Goal: Information Seeking & Learning: Learn about a topic

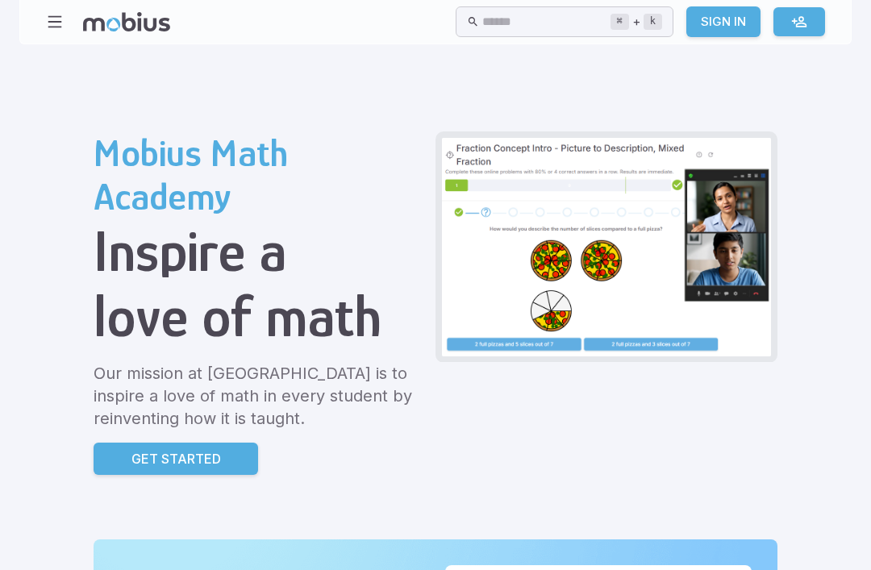
click at [482, 28] on input "text" at bounding box center [545, 21] width 127 height 31
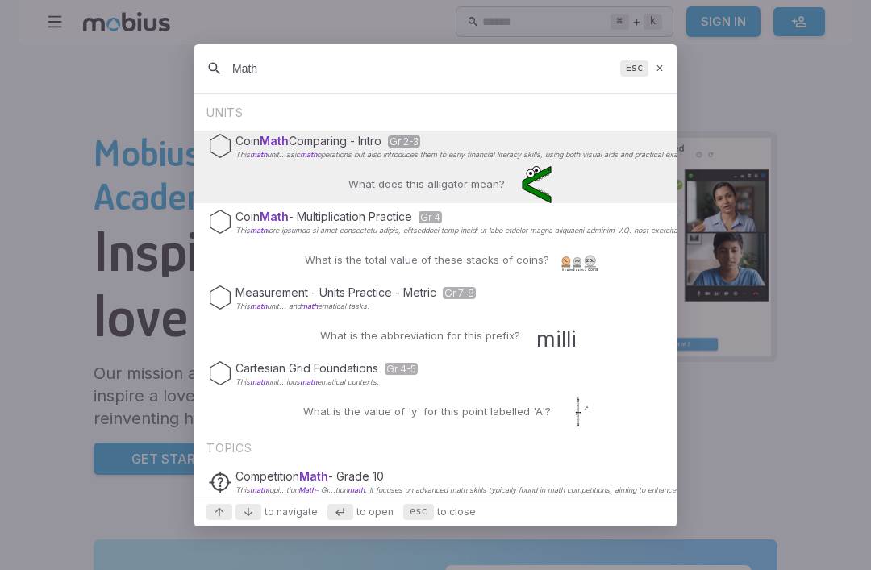
type input "Math"
click at [301, 161] on div "Coin Math Comparing - Intro Gr 2-3 This math unit...asic math operations but al…" at bounding box center [435, 146] width 455 height 31
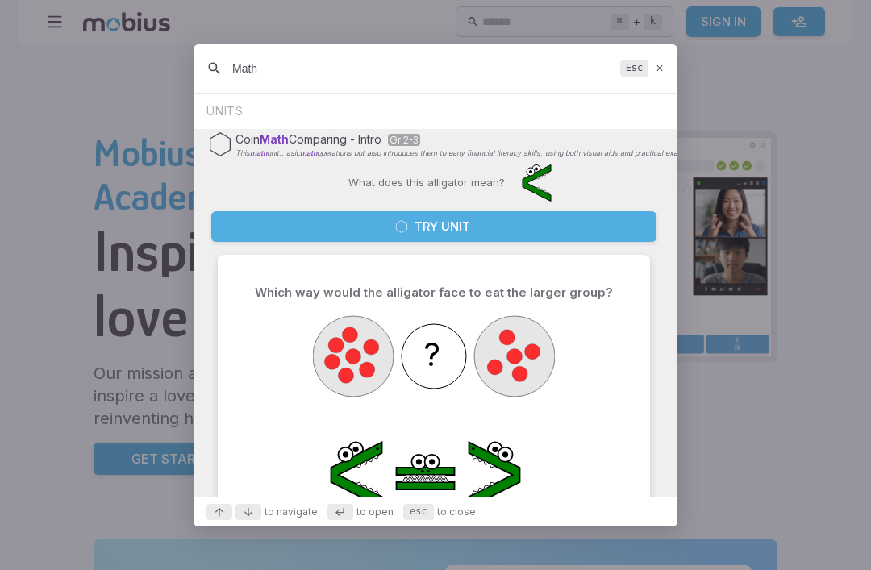
click at [215, 76] on icon at bounding box center [215, 68] width 16 height 19
click at [269, 83] on input "Math" at bounding box center [423, 68] width 382 height 29
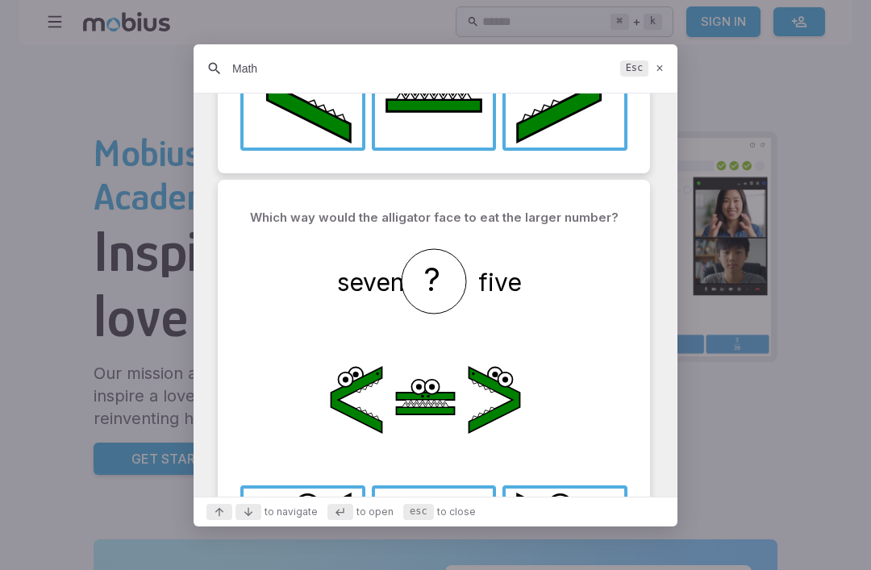
click at [417, 273] on circle "Suggestions" at bounding box center [434, 281] width 65 height 65
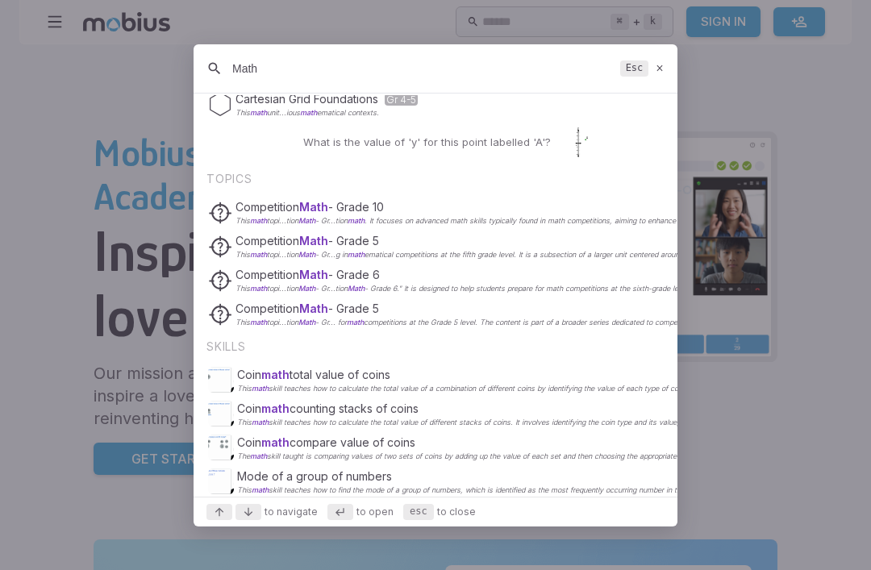
click at [345, 429] on div "Coin math counting stacks of coins This math skill teaches how to calculate the…" at bounding box center [435, 414] width 455 height 31
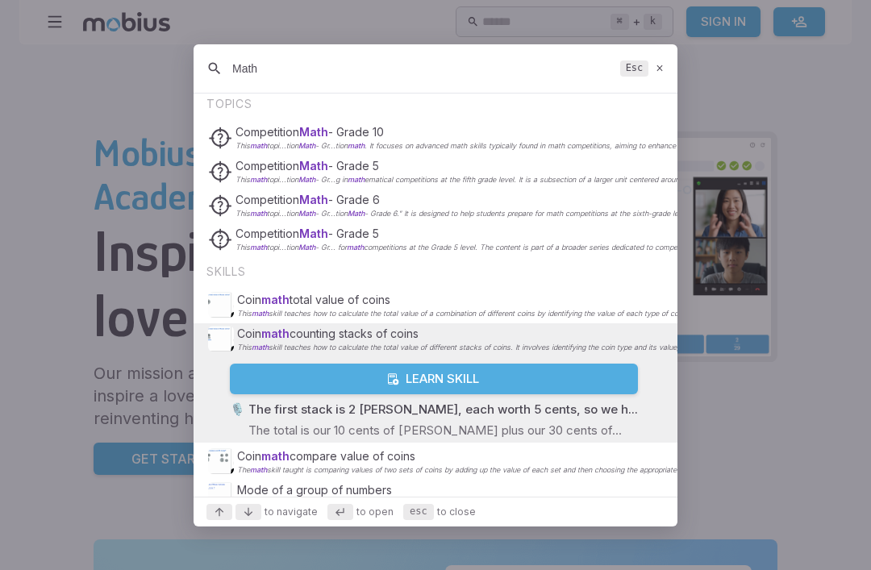
scroll to position [344, 0]
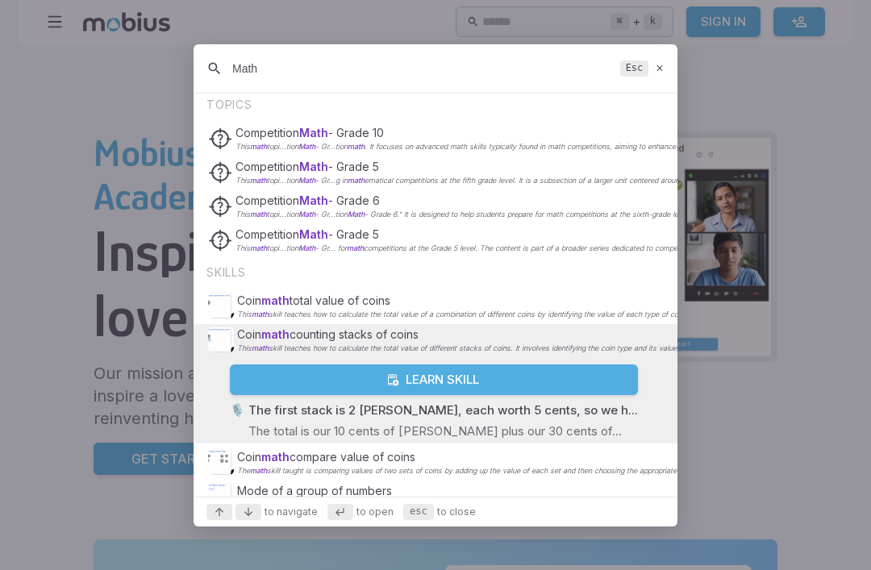
click at [256, 173] on span "Competition Math" at bounding box center [282, 167] width 93 height 14
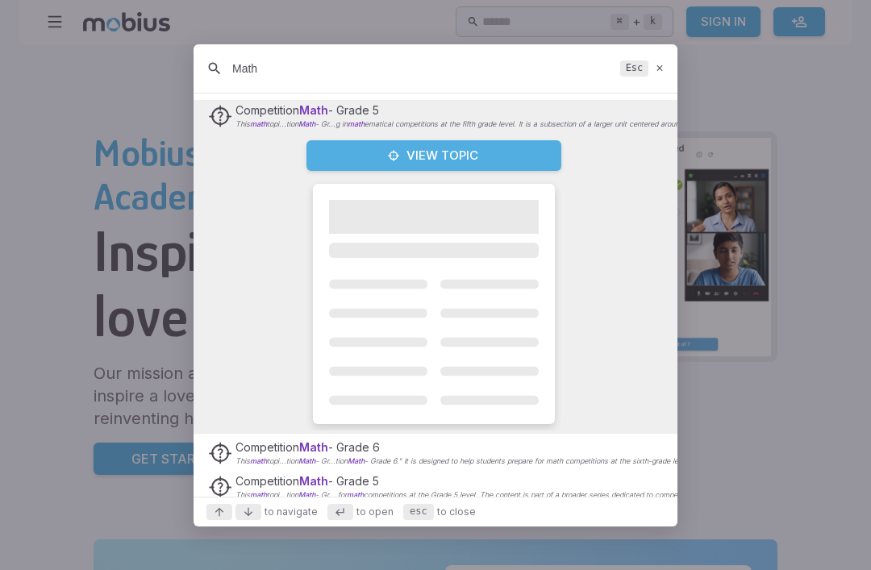
scroll to position [390, 0]
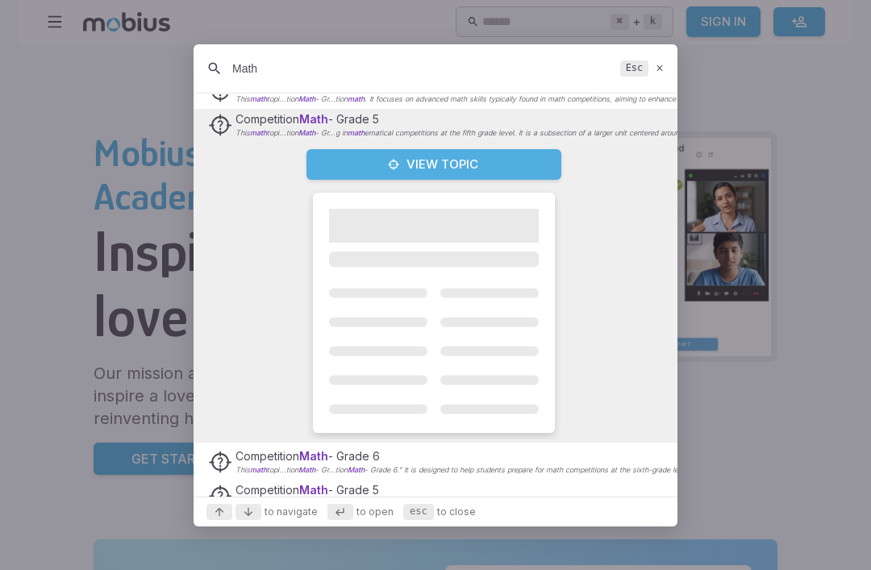
click at [390, 171] on icon "Suggestions" at bounding box center [393, 164] width 13 height 13
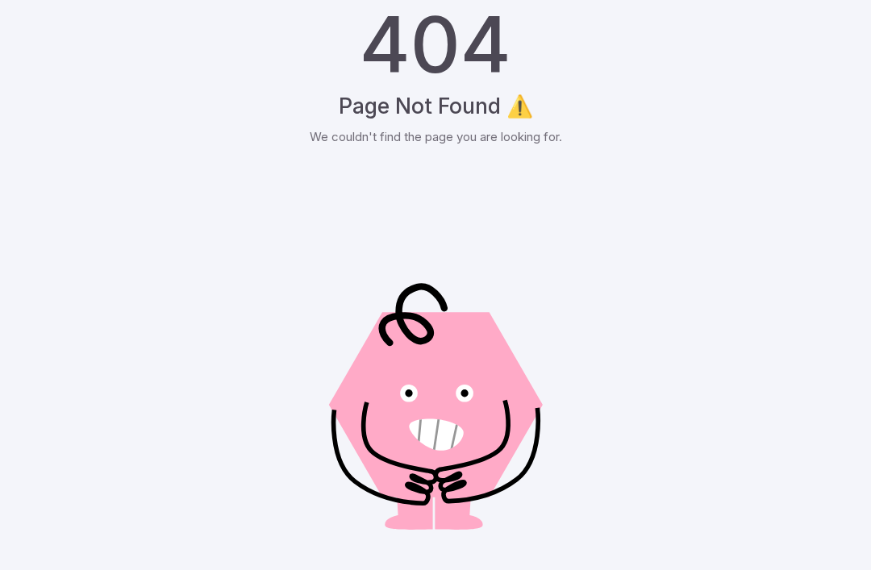
scroll to position [13, 0]
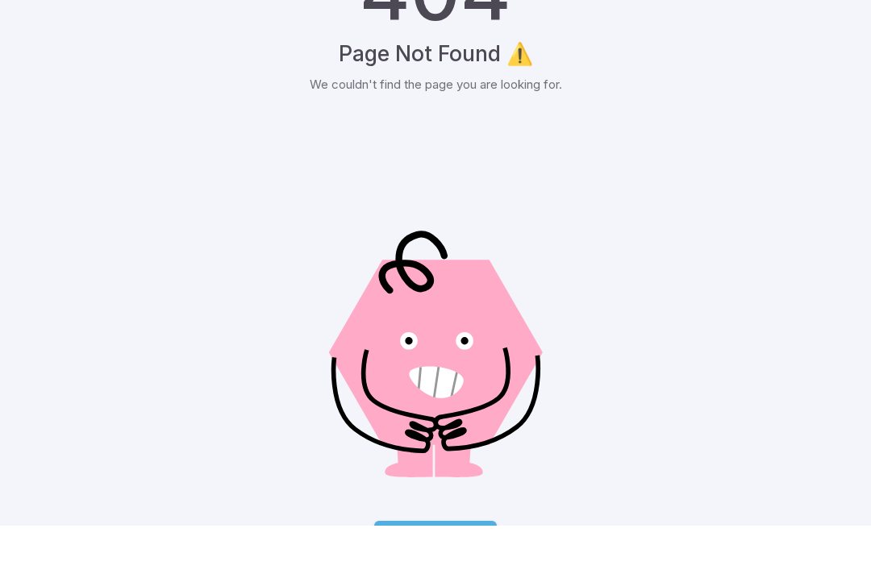
scroll to position [66, 0]
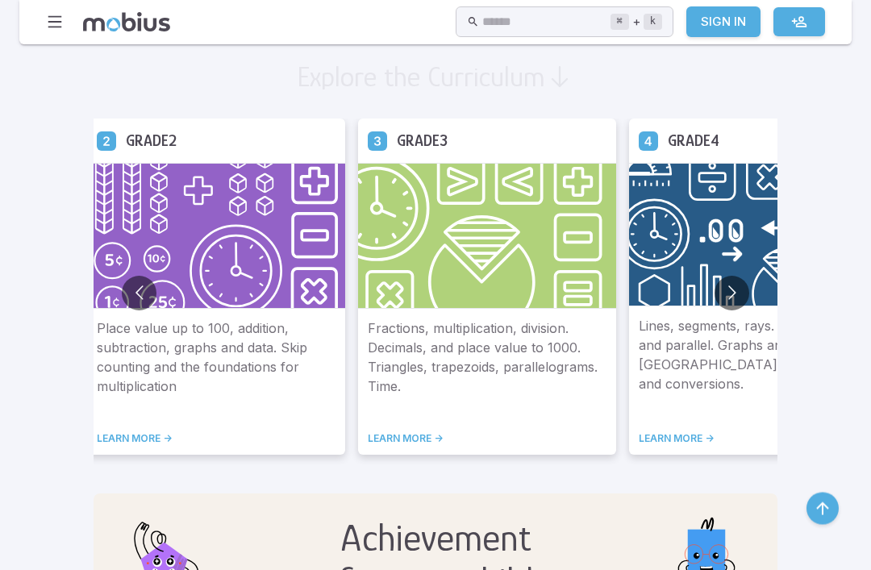
click at [715, 294] on button "Go to next slide" at bounding box center [732, 294] width 35 height 35
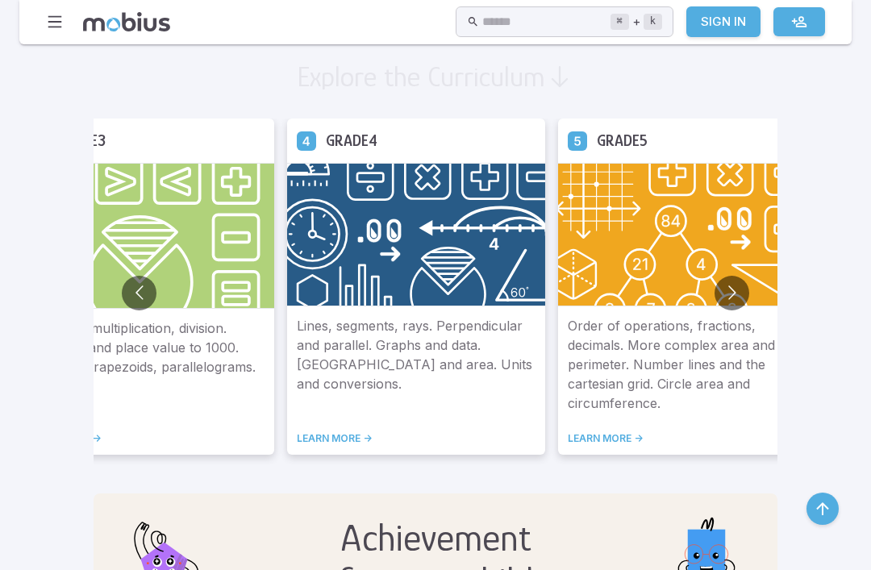
click at [603, 252] on img at bounding box center [687, 235] width 258 height 144
click at [574, 390] on p "Order of operations, fractions, decimals. More complex area and perimeter. Numb…" at bounding box center [687, 364] width 239 height 97
click at [600, 331] on p "Order of operations, fractions, decimals. More complex area and perimeter. Numb…" at bounding box center [687, 364] width 239 height 97
click at [568, 445] on link "LEARN MORE ->" at bounding box center [687, 438] width 239 height 13
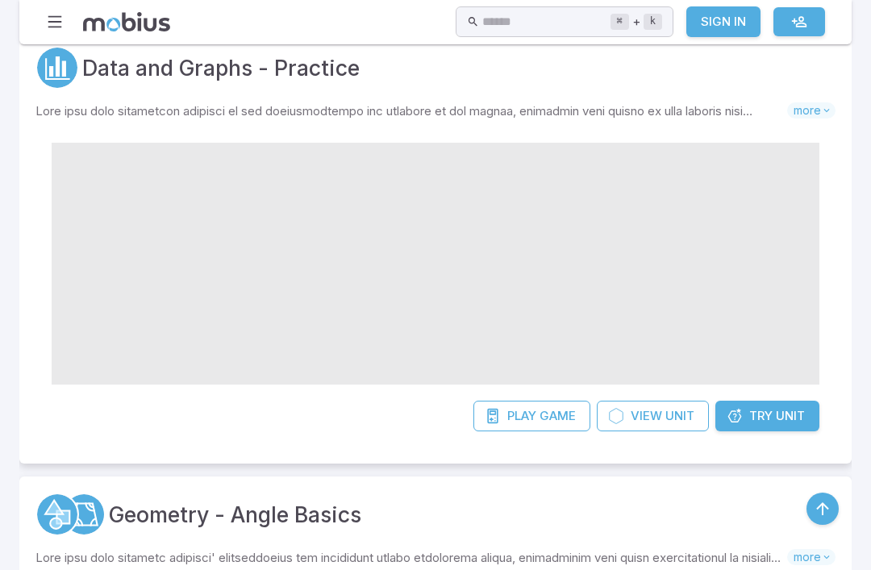
scroll to position [343, 0]
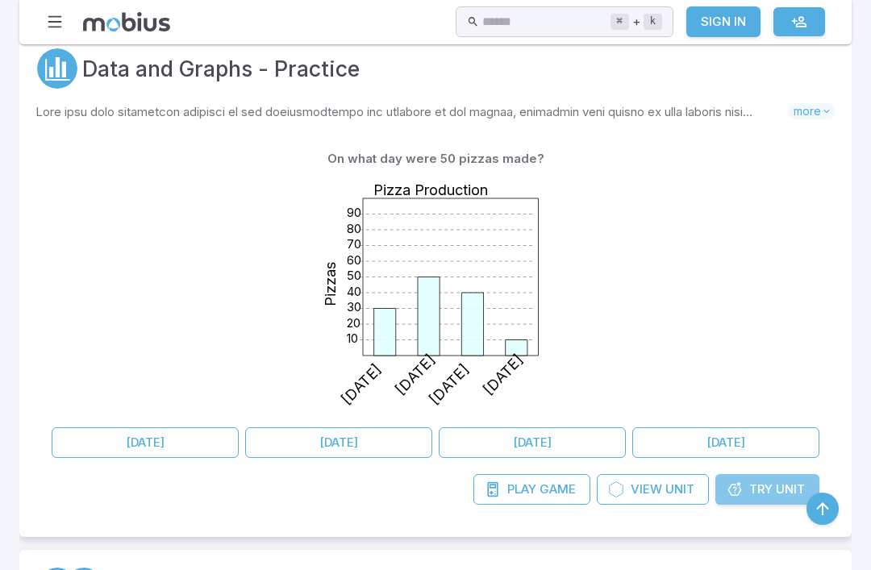
click at [786, 499] on link "Try Unit" at bounding box center [768, 489] width 104 height 31
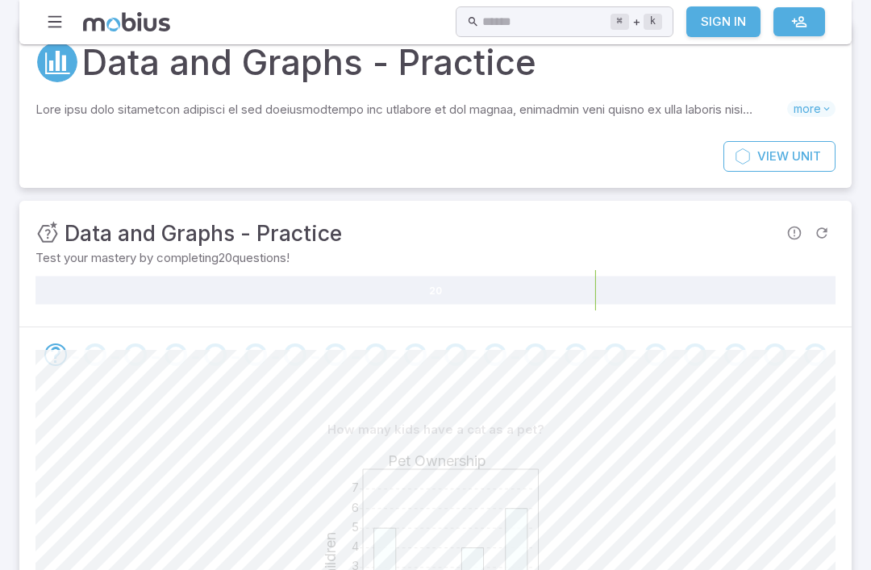
scroll to position [67, 0]
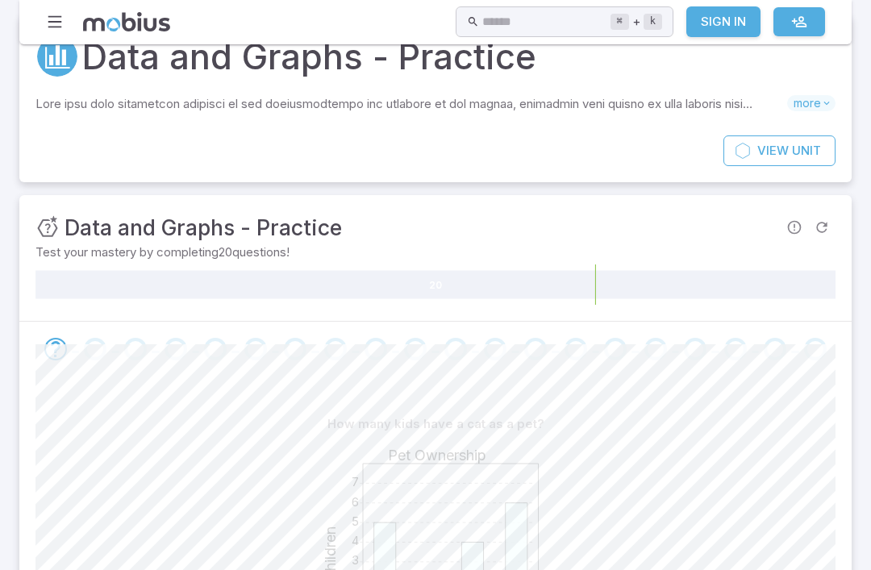
click at [96, 349] on div "Go to the next question" at bounding box center [95, 349] width 23 height 23
click at [51, 345] on icon "Go to the next question" at bounding box center [55, 349] width 19 height 19
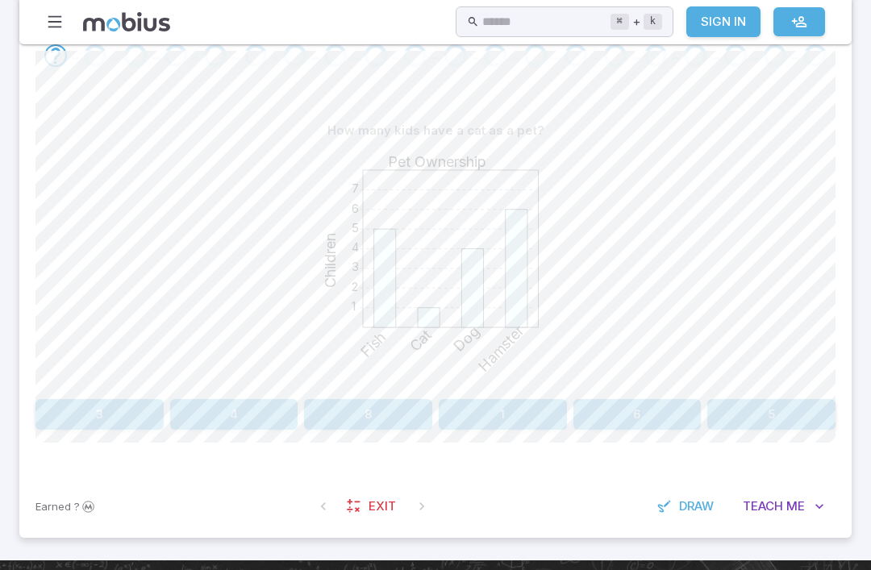
scroll to position [355, 0]
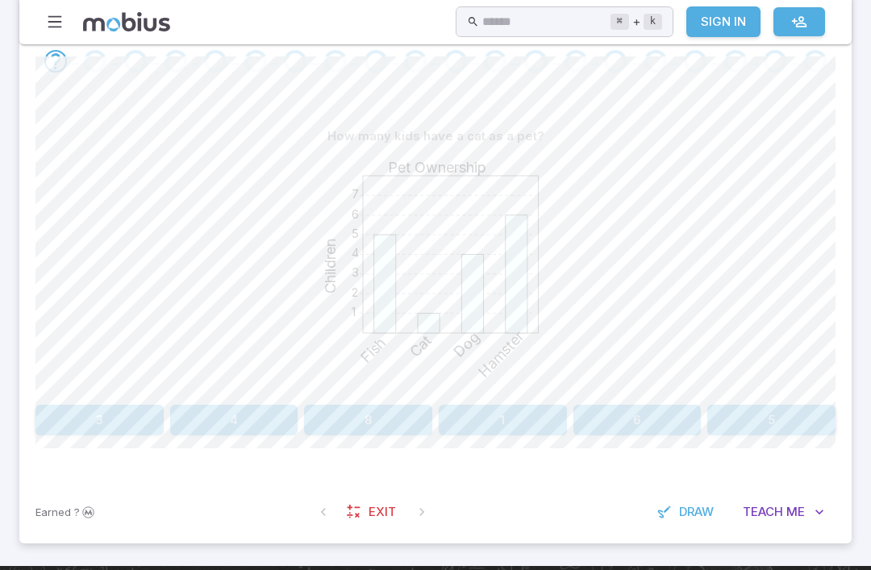
click at [524, 417] on button "1" at bounding box center [503, 420] width 128 height 31
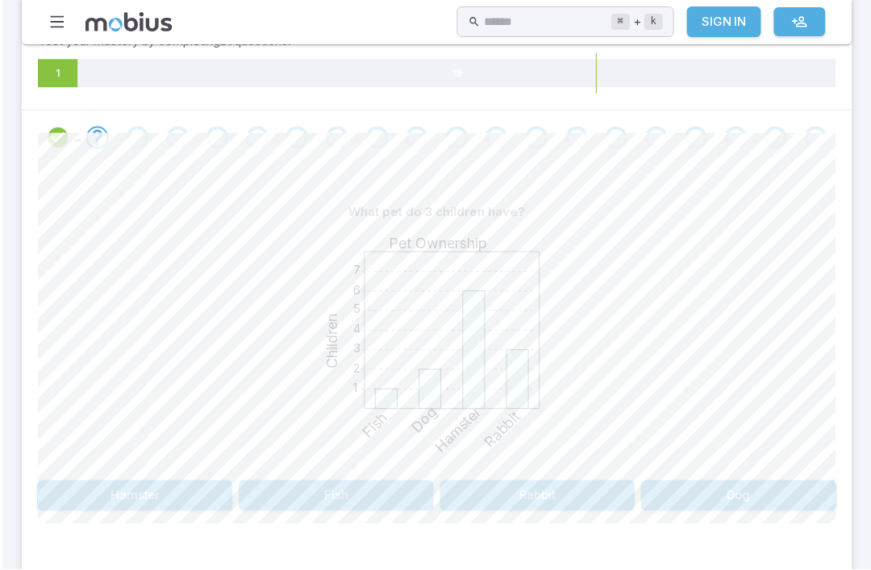
scroll to position [336, 0]
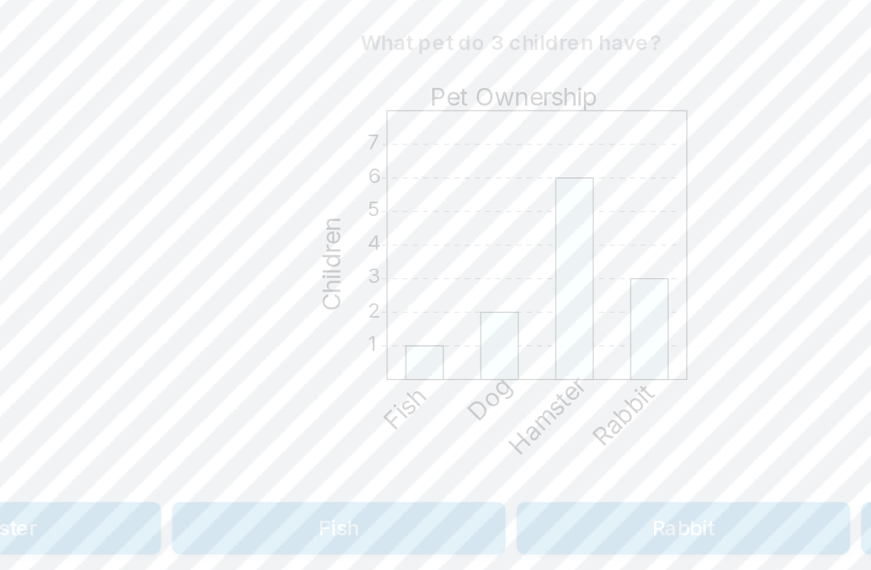
click at [282, 424] on button "Fish" at bounding box center [334, 439] width 195 height 31
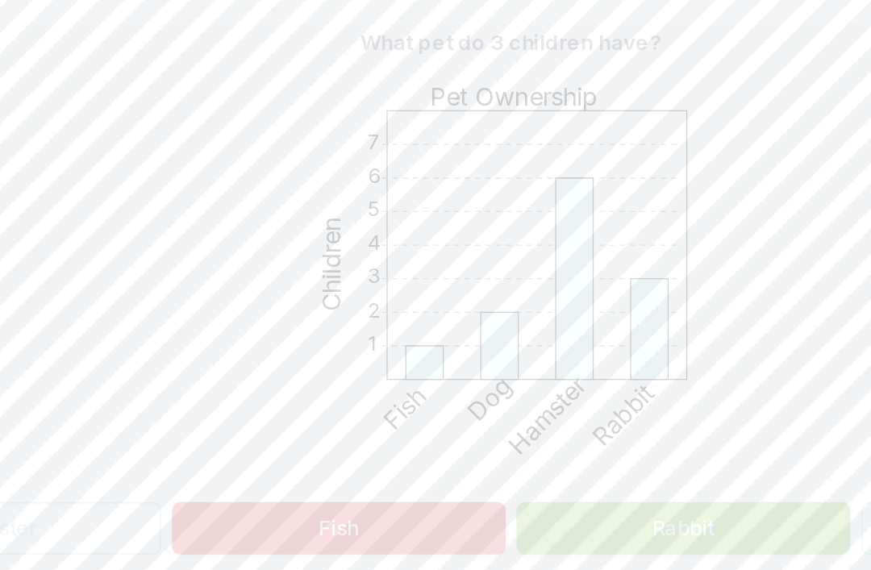
click at [439, 424] on button "Rabbit" at bounding box center [536, 439] width 195 height 31
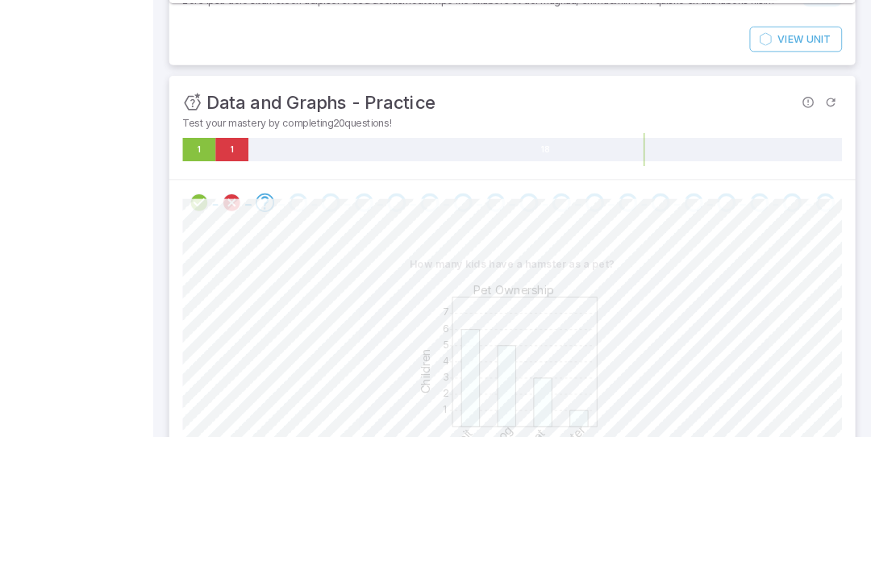
scroll to position [373, 0]
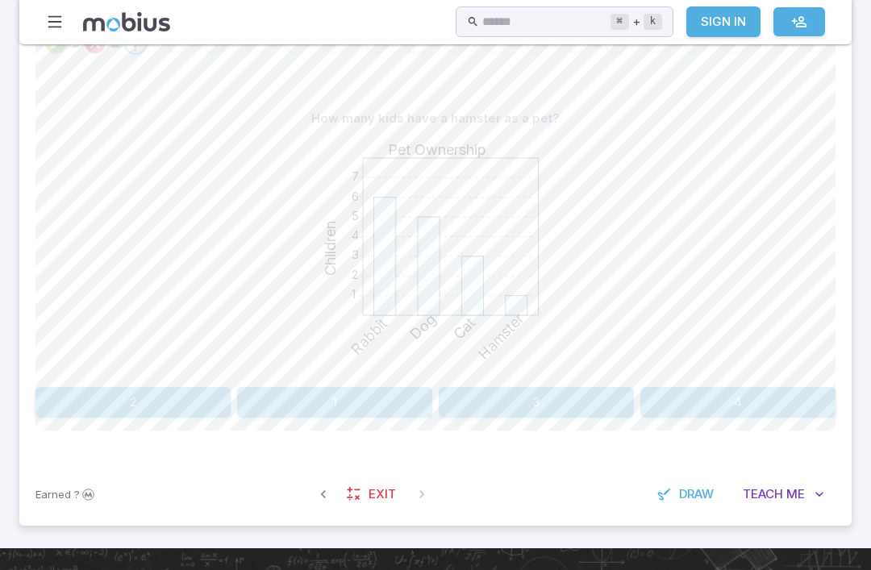
click at [778, 479] on button "Teach Me" at bounding box center [784, 494] width 104 height 31
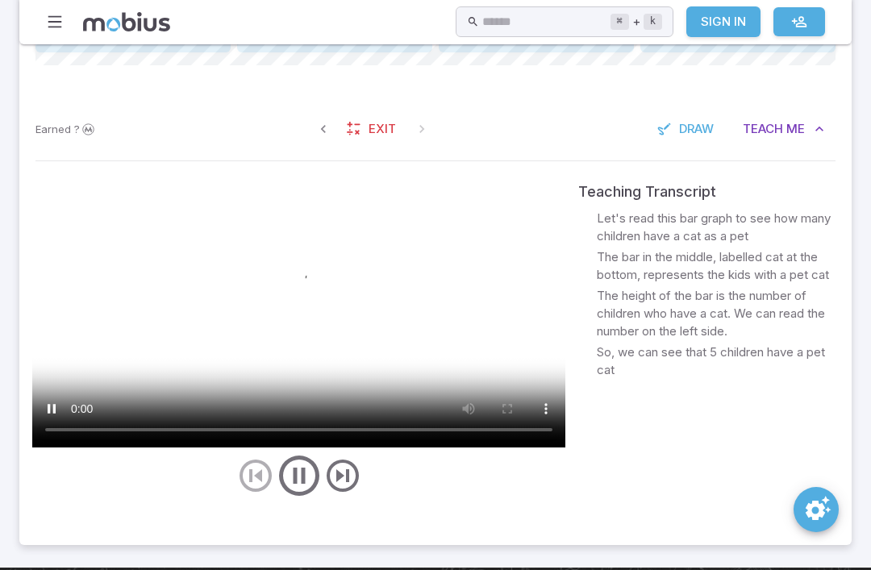
scroll to position [738, 0]
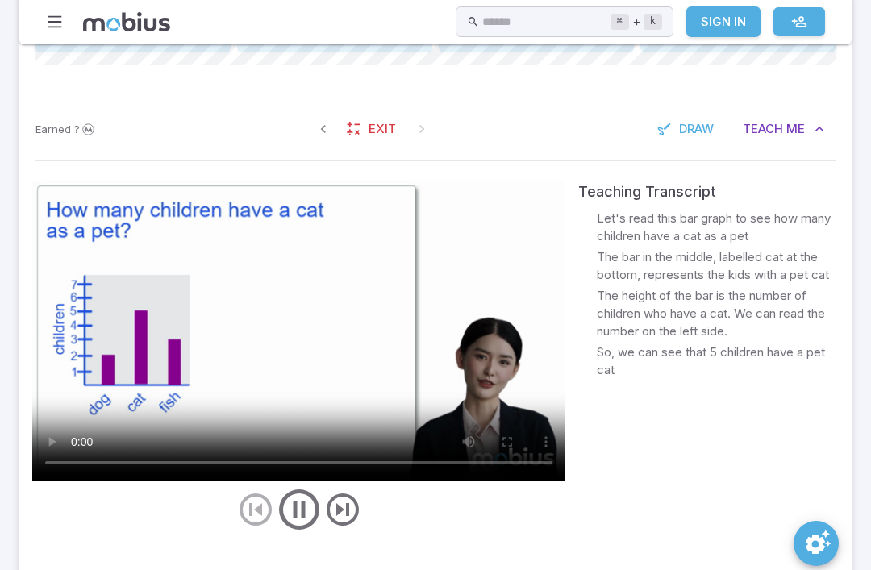
click at [425, 412] on video at bounding box center [298, 331] width 533 height 300
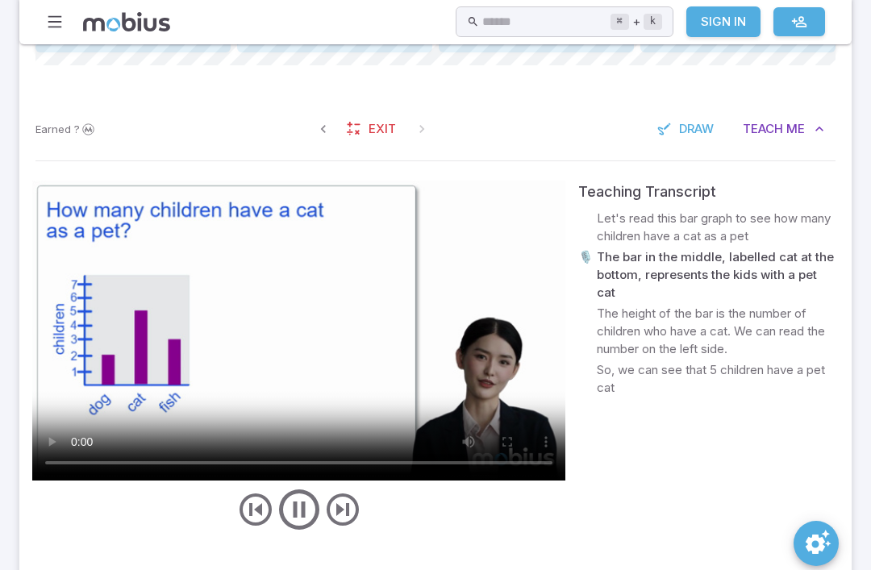
click at [111, 384] on video at bounding box center [298, 331] width 533 height 300
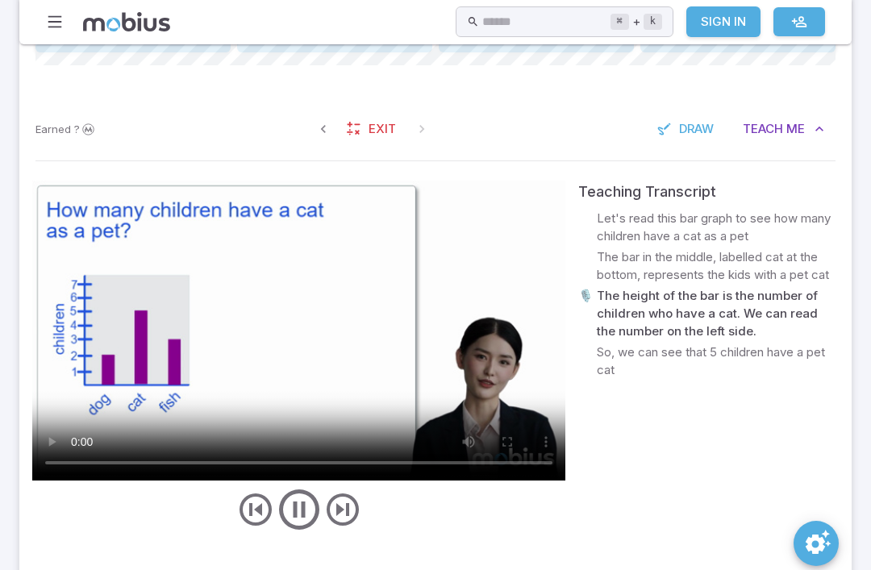
click at [294, 308] on video at bounding box center [298, 331] width 533 height 300
click at [316, 384] on video at bounding box center [298, 331] width 533 height 300
click at [323, 319] on video at bounding box center [298, 331] width 533 height 300
click at [291, 320] on video at bounding box center [298, 331] width 533 height 300
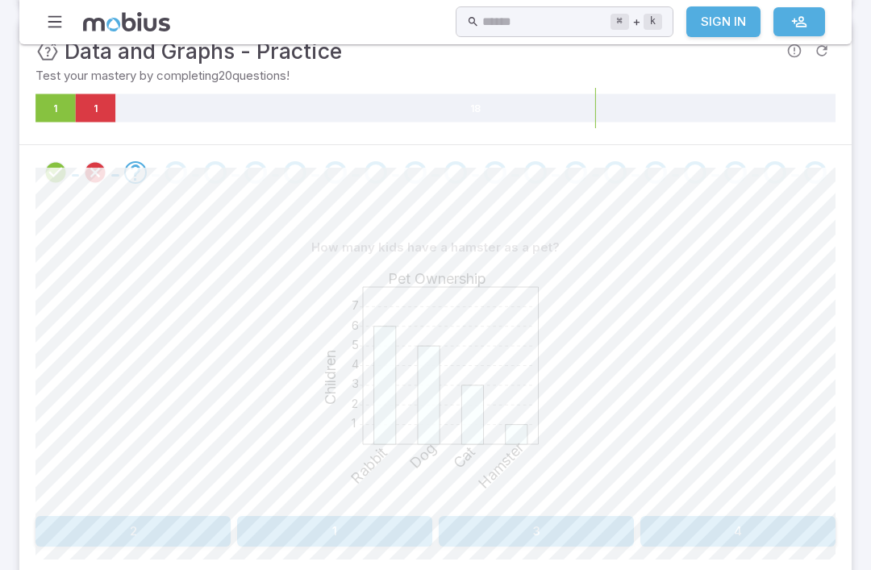
scroll to position [244, 0]
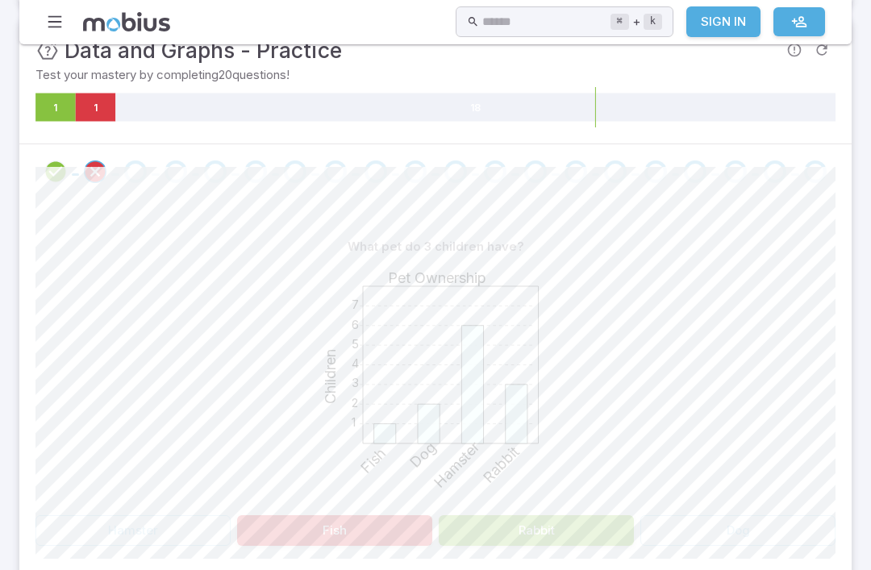
click at [144, 173] on div "Go to the next question" at bounding box center [135, 172] width 23 height 23
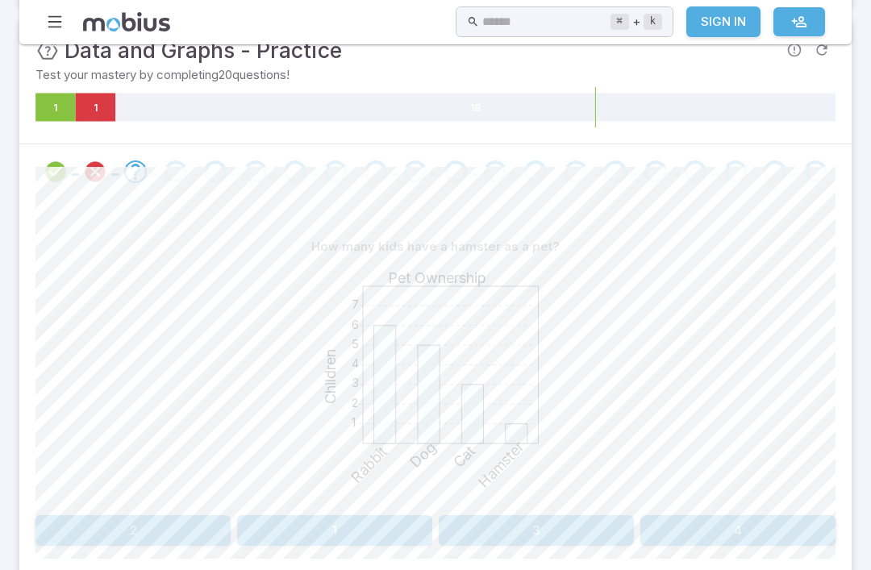
click at [112, 177] on div at bounding box center [96, 172] width 40 height 23
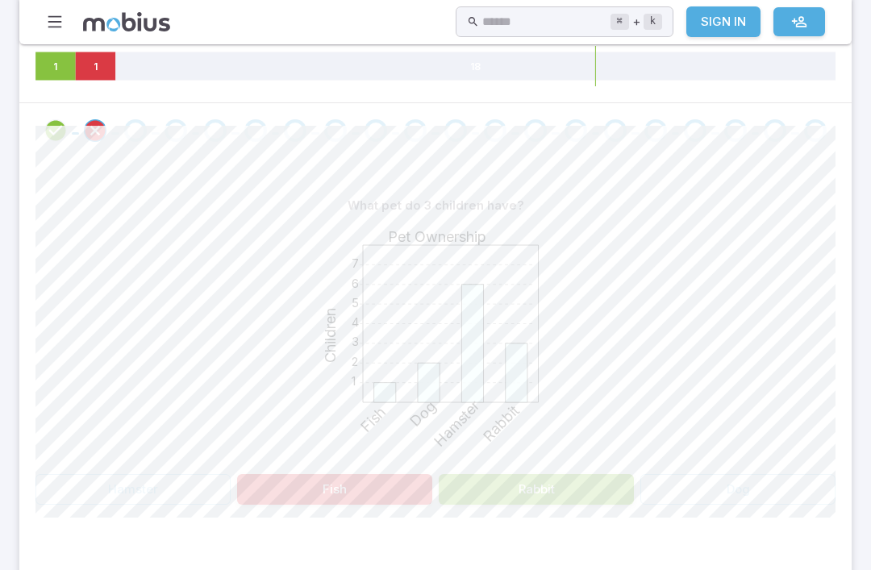
scroll to position [315, 0]
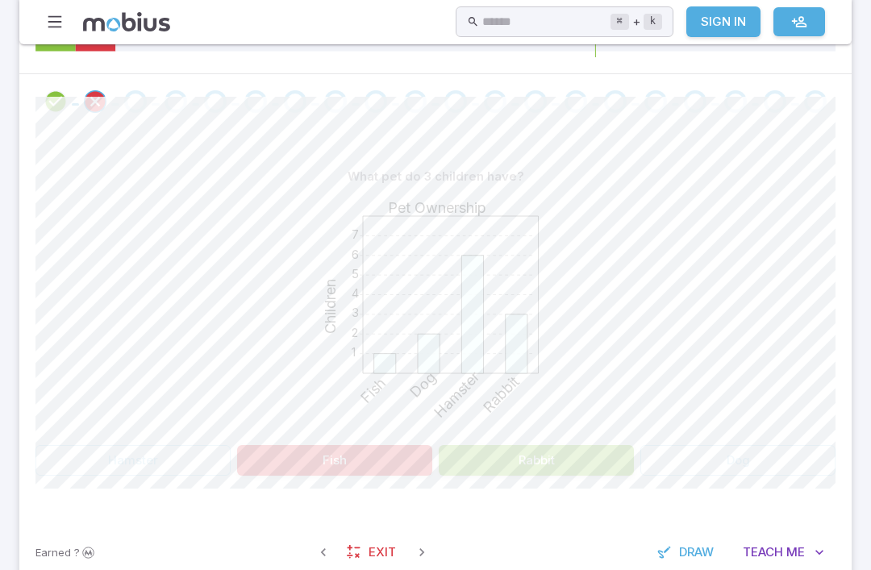
click at [603, 451] on button "Rabbit" at bounding box center [536, 460] width 195 height 31
click at [581, 461] on button "Rabbit" at bounding box center [536, 460] width 195 height 31
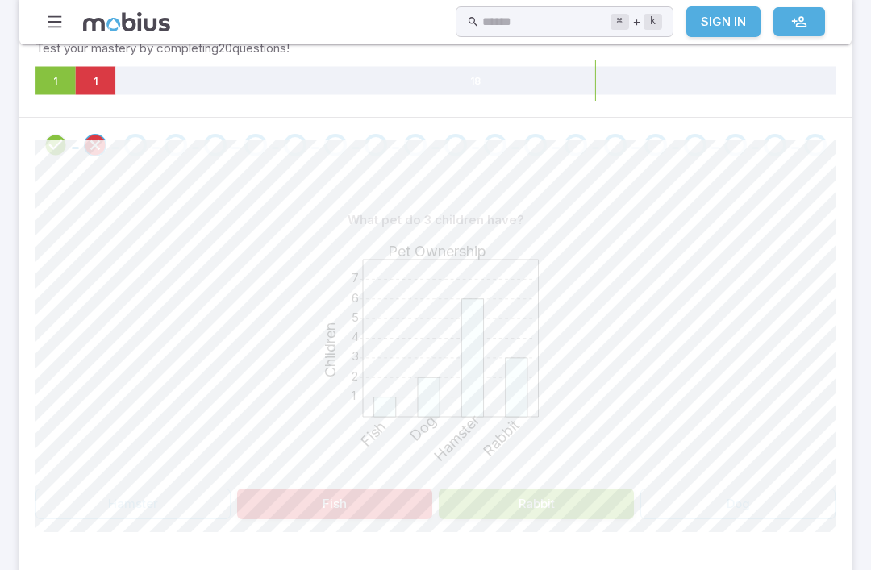
scroll to position [271, 0]
click at [140, 136] on div "Go to the next question" at bounding box center [135, 145] width 23 height 23
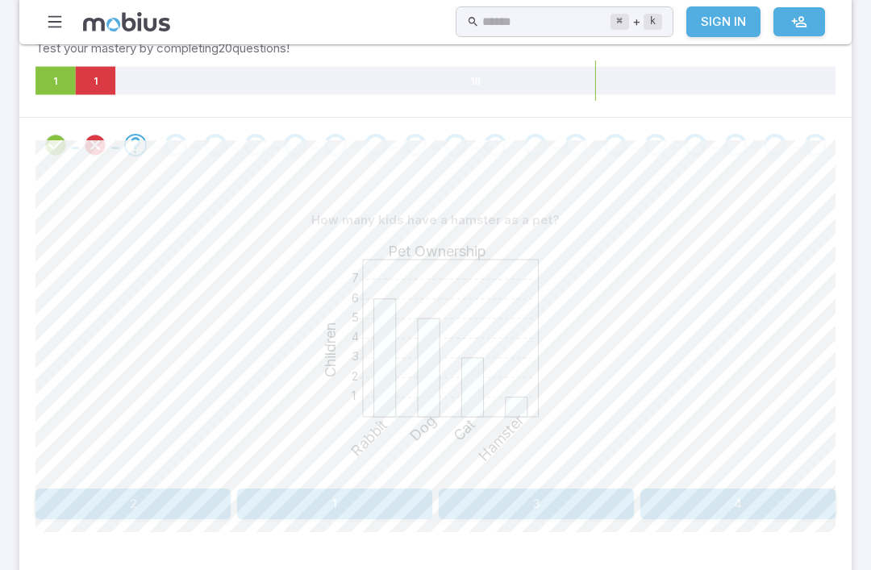
click at [344, 513] on button "1" at bounding box center [334, 504] width 195 height 31
click at [244, 492] on button "7" at bounding box center [234, 504] width 128 height 31
click at [90, 141] on icon "Review your answer" at bounding box center [95, 145] width 24 height 24
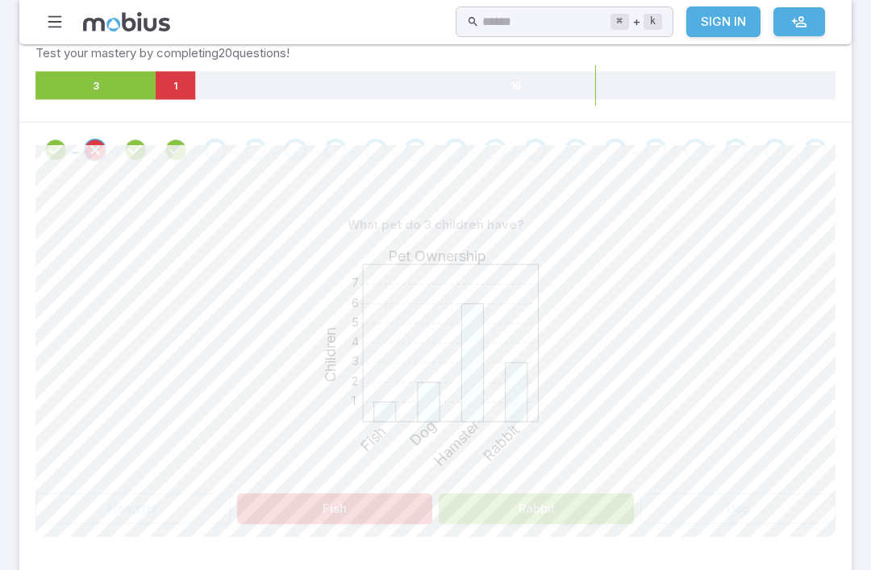
scroll to position [266, 0]
click at [568, 537] on div "What pet do 3 children have? 1 2 3 4 5 6 7 Pet Ownership Children Fish Dog Hams…" at bounding box center [435, 373] width 800 height 392
click at [205, 145] on div "Go to the next question" at bounding box center [215, 150] width 23 height 23
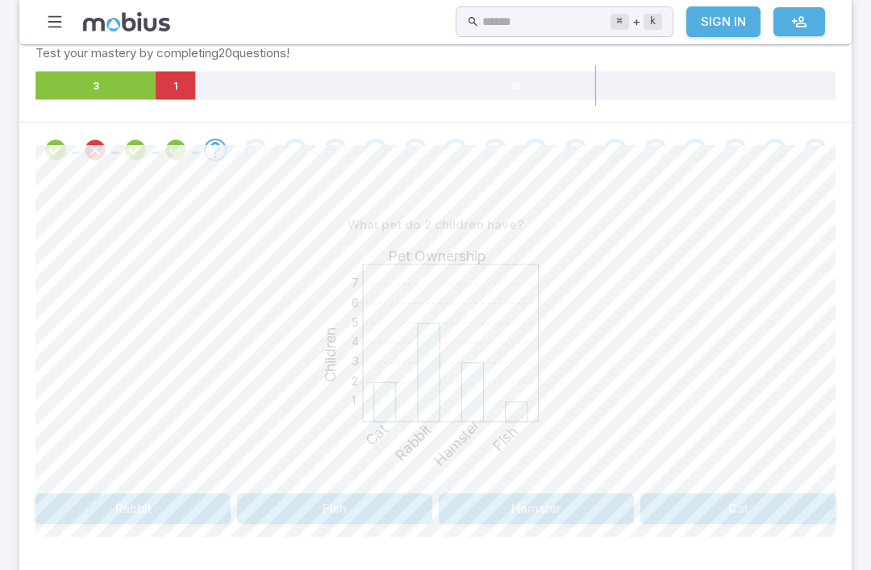
click at [693, 502] on button "Cat" at bounding box center [738, 509] width 195 height 31
click at [225, 145] on icon "Review your answer" at bounding box center [215, 150] width 24 height 24
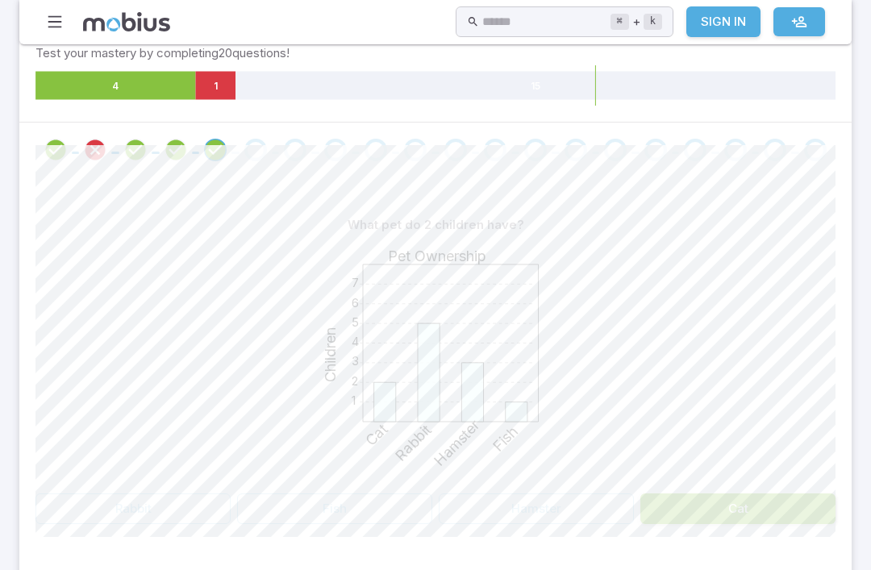
click at [252, 148] on div "Go to the next question" at bounding box center [255, 150] width 23 height 23
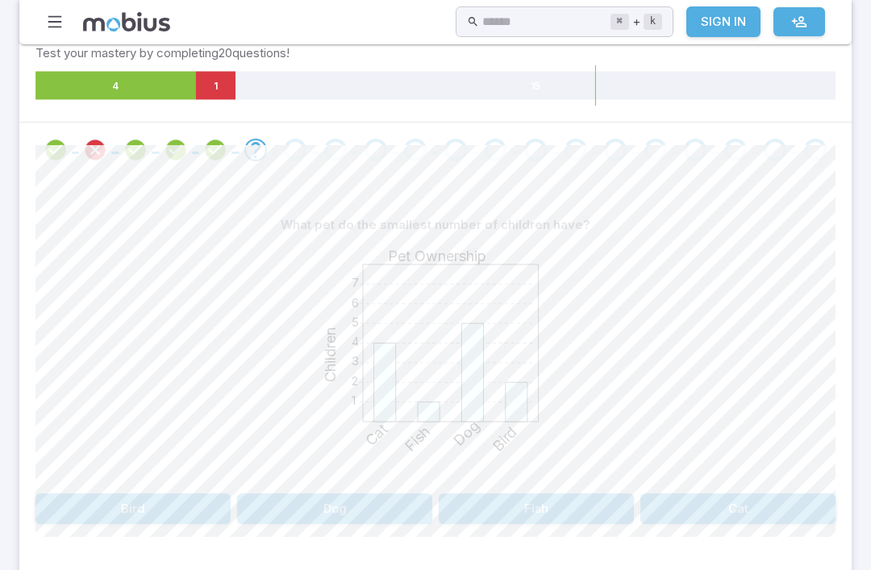
click at [545, 520] on button "Fish" at bounding box center [536, 509] width 195 height 31
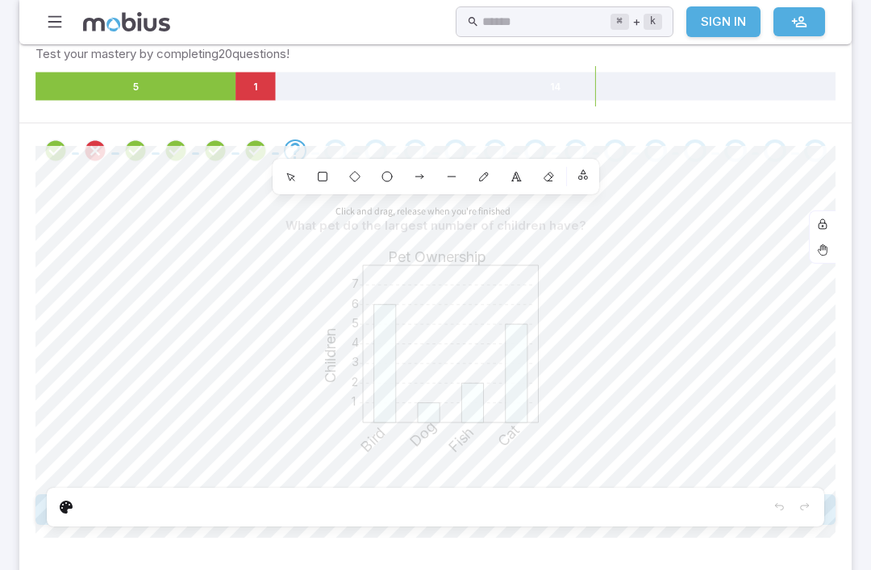
scroll to position [271, 0]
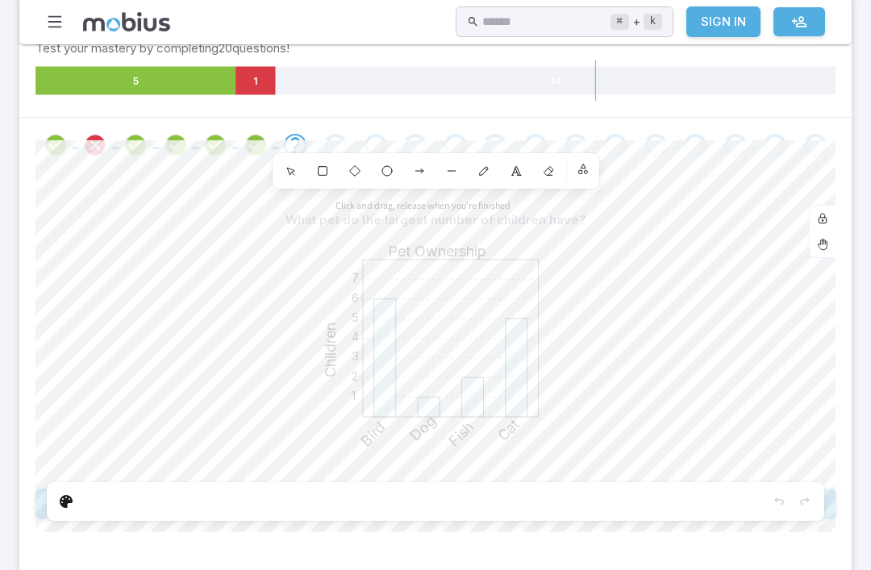
click at [197, 509] on div at bounding box center [436, 501] width 778 height 39
click at [89, 503] on div at bounding box center [436, 501] width 778 height 39
click at [88, 503] on div at bounding box center [436, 501] width 778 height 39
click at [57, 507] on div "Edit" at bounding box center [66, 502] width 26 height 26
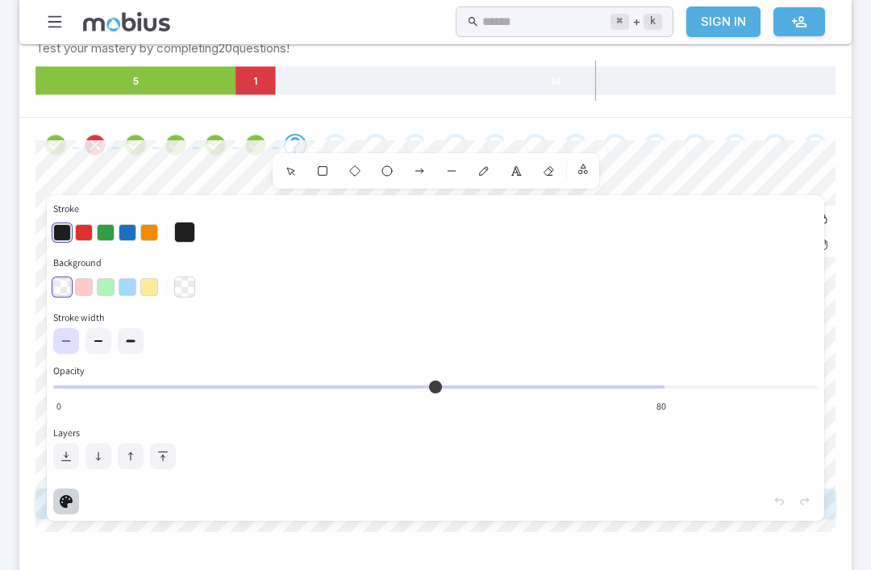
click at [86, 286] on button "button" at bounding box center [84, 287] width 18 height 18
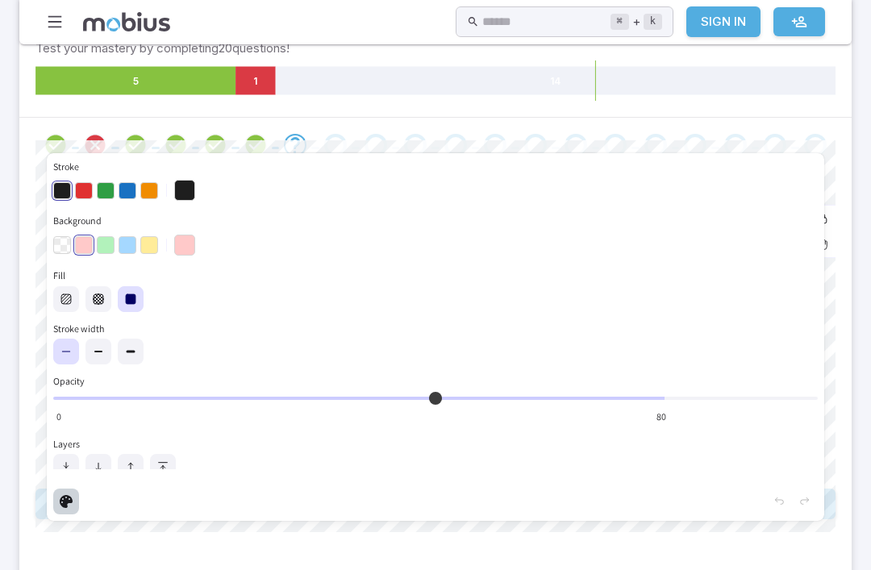
click at [91, 191] on button "button" at bounding box center [84, 191] width 18 height 18
click at [78, 494] on div "Edit" at bounding box center [66, 502] width 26 height 26
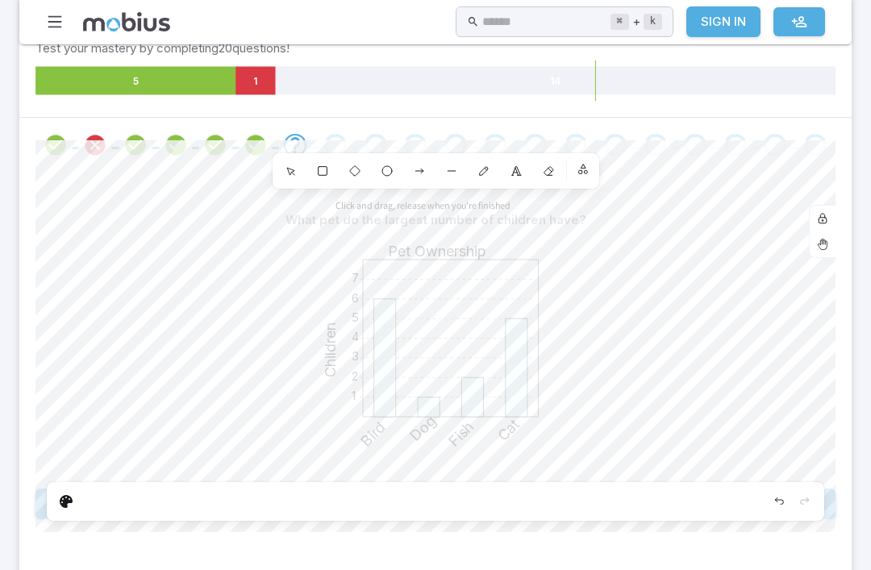
click at [71, 499] on icon "Edit" at bounding box center [66, 501] width 13 height 13
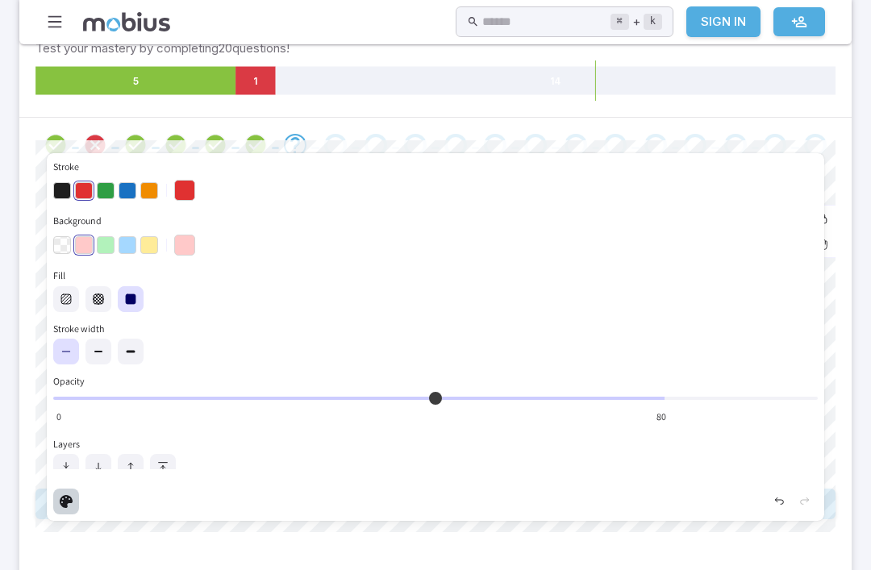
click at [69, 244] on button "button" at bounding box center [62, 245] width 18 height 18
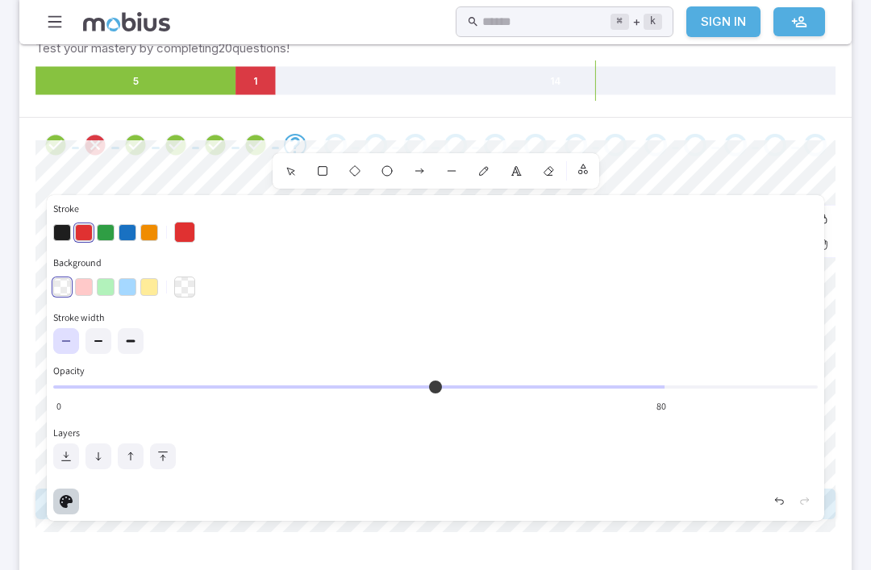
click at [67, 231] on button "button" at bounding box center [62, 233] width 18 height 18
click at [866, 523] on section "Math / Grades / Grade 5 / Data and Graphs - Practice Data and Graphs - Practice…" at bounding box center [435, 211] width 871 height 877
type input "**"
click at [108, 386] on input "Opacity 60 0" at bounding box center [435, 387] width 765 height 3
click at [869, 116] on section "Math / Grades / Grade 5 / Data and Graphs - Practice Data and Graphs - Practice…" at bounding box center [435, 211] width 871 height 877
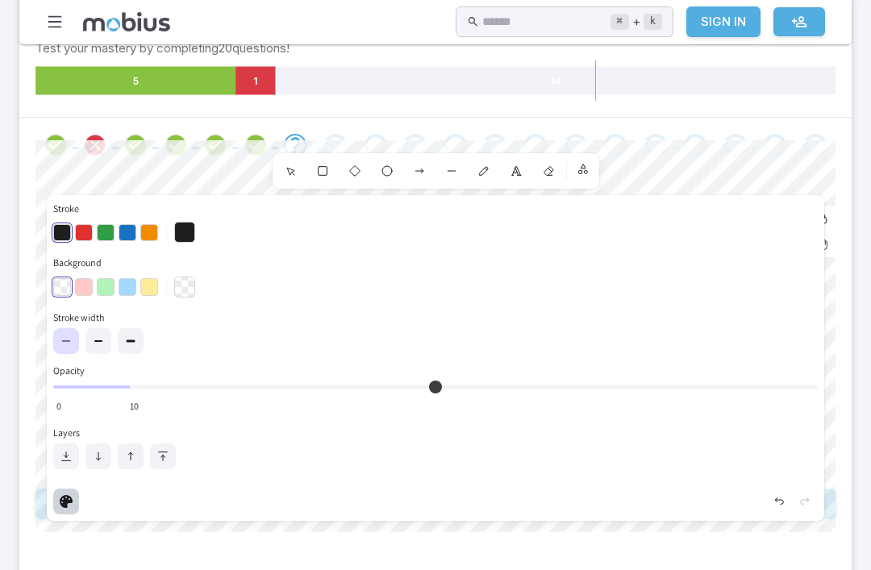
click at [790, 506] on div "Undo" at bounding box center [779, 502] width 26 height 26
click at [809, 503] on icon "Redo" at bounding box center [805, 501] width 13 height 13
click at [856, 235] on section "Math / Grades / Grade 5 / Data and Graphs - Practice Data and Graphs - Practice…" at bounding box center [435, 211] width 871 height 877
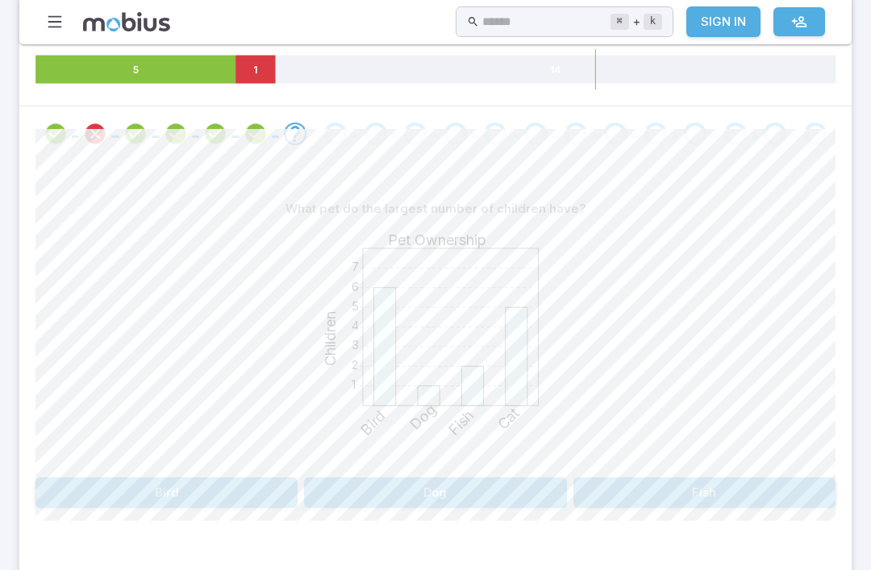
scroll to position [288, 0]
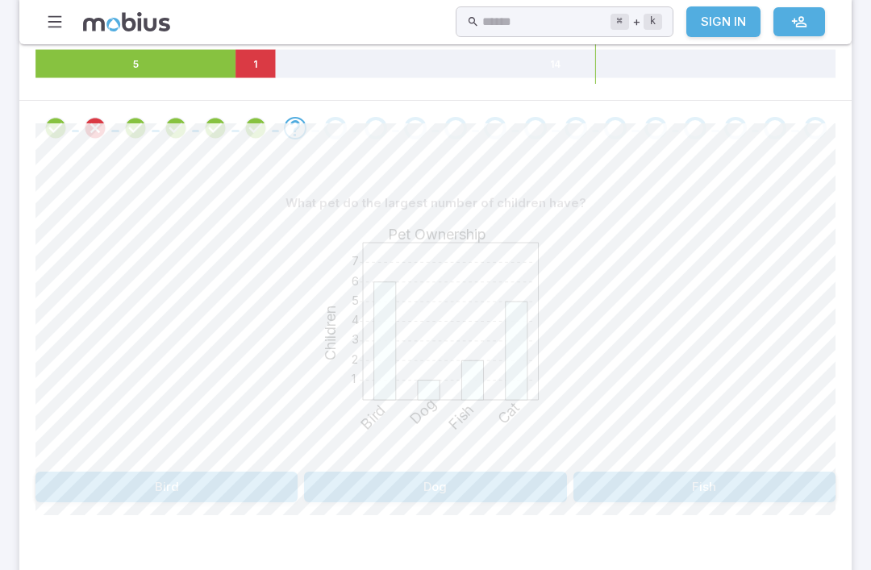
click at [675, 570] on button "Draw" at bounding box center [687, 579] width 77 height 31
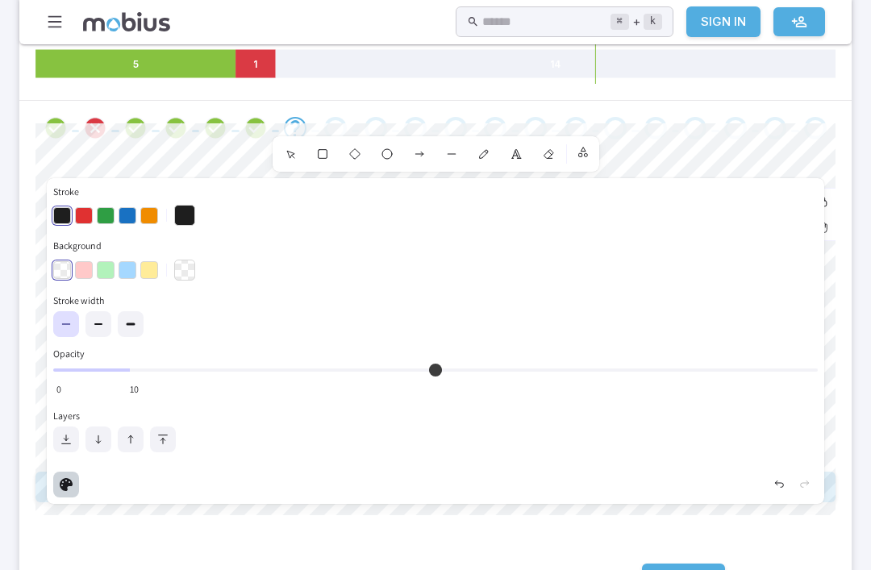
click at [84, 215] on button "button" at bounding box center [84, 216] width 18 height 18
click at [111, 208] on button "button" at bounding box center [106, 216] width 18 height 18
click at [148, 215] on button "button" at bounding box center [149, 216] width 18 height 18
click at [866, 197] on section "Math / Grades / Grade 5 / Data and Graphs - Practice Data and Graphs - Practice…" at bounding box center [435, 194] width 871 height 877
click at [692, 570] on span "Draw" at bounding box center [693, 579] width 35 height 18
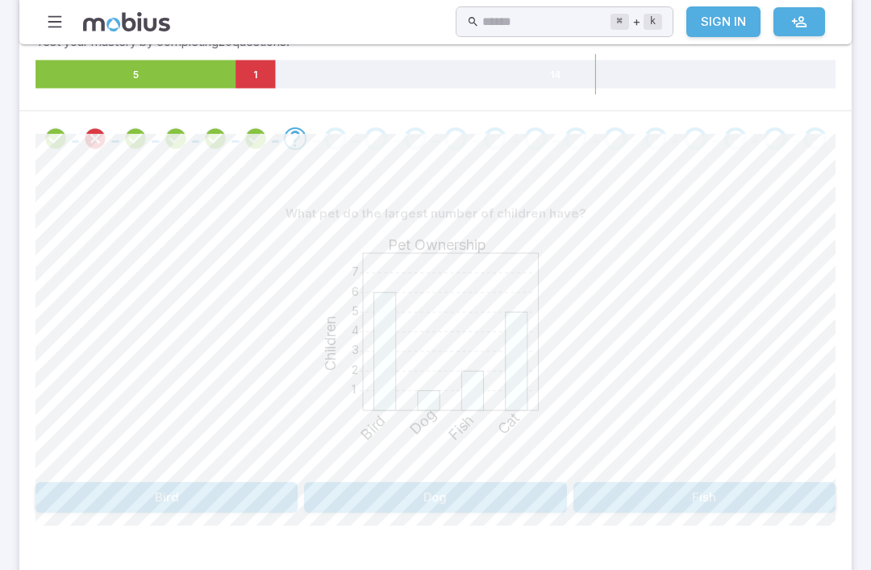
scroll to position [314, 0]
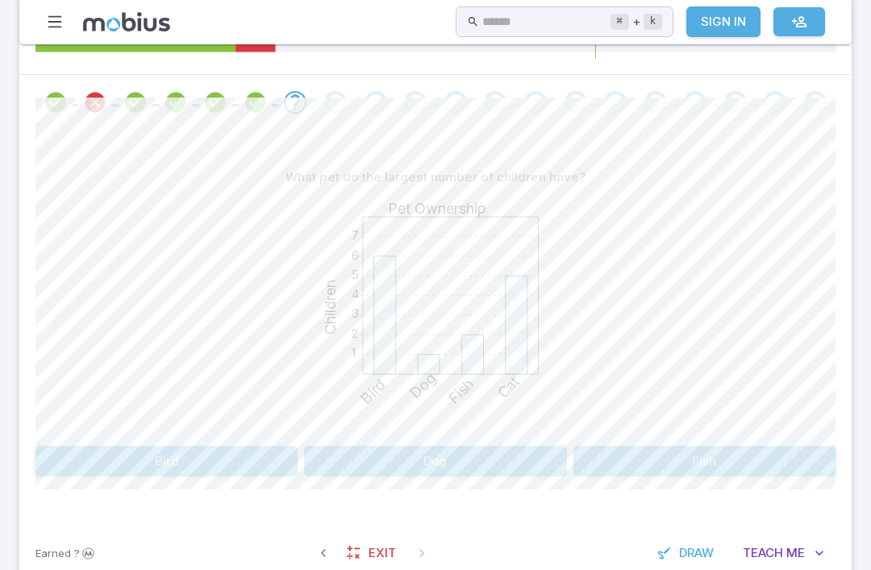
click at [695, 545] on span "Draw" at bounding box center [696, 554] width 35 height 18
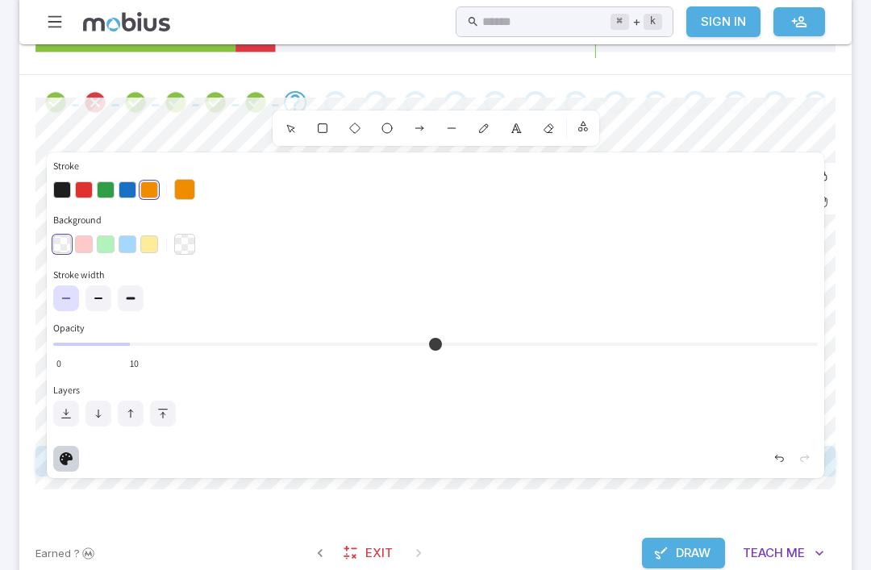
click at [433, 524] on div "Earned ? Exit Draw Teach Me" at bounding box center [435, 553] width 833 height 63
click at [520, 541] on div "Earned ? Exit Draw Teach Me" at bounding box center [435, 553] width 833 height 63
click at [806, 173] on h3 "Stroke" at bounding box center [435, 166] width 765 height 15
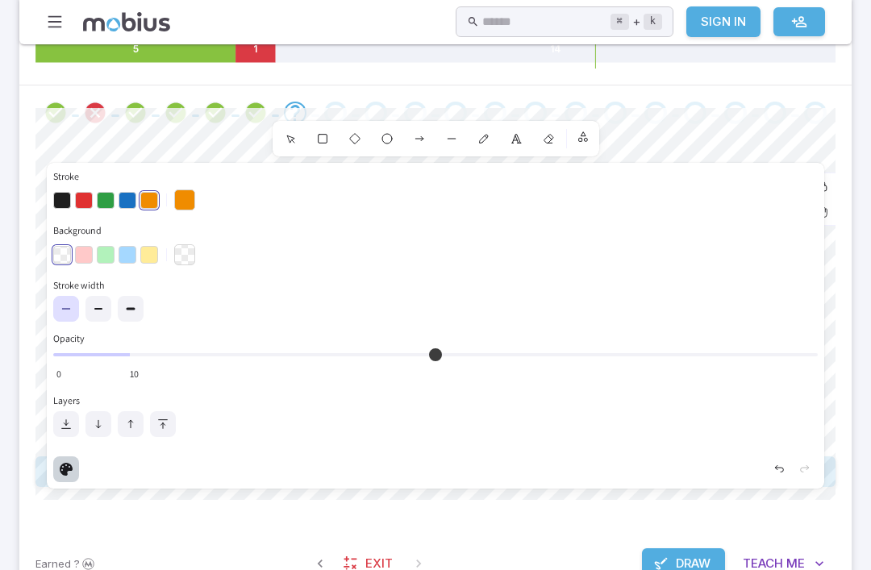
scroll to position [301, 0]
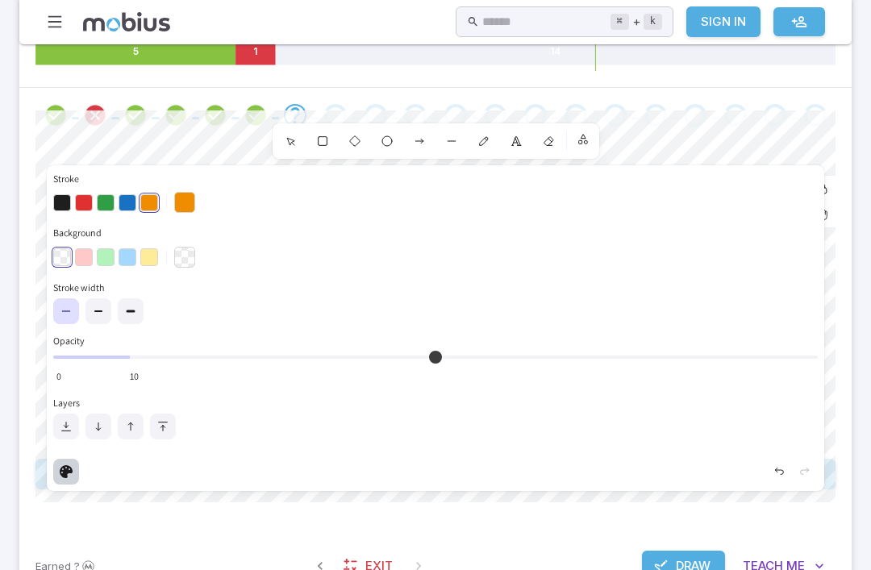
click at [66, 465] on icon "Edit" at bounding box center [66, 471] width 13 height 13
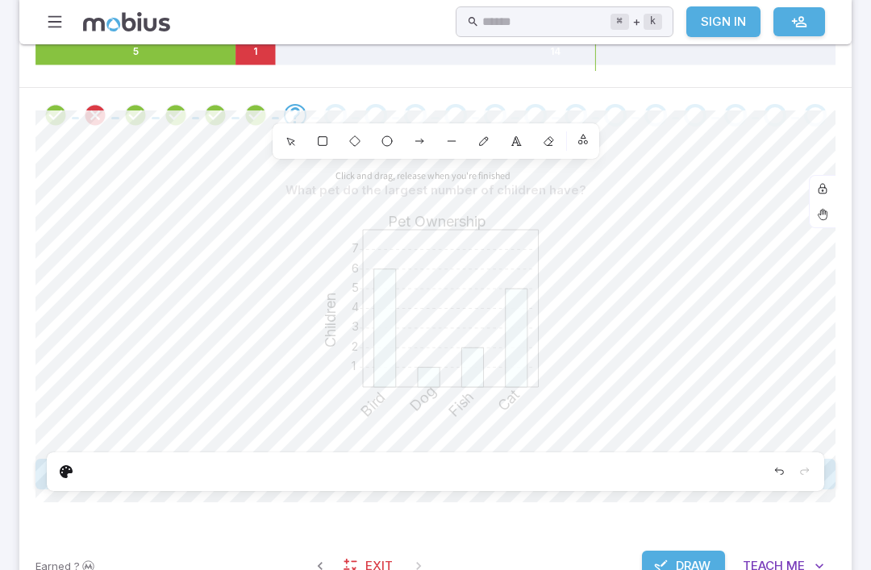
click at [682, 551] on button "Draw" at bounding box center [683, 566] width 83 height 31
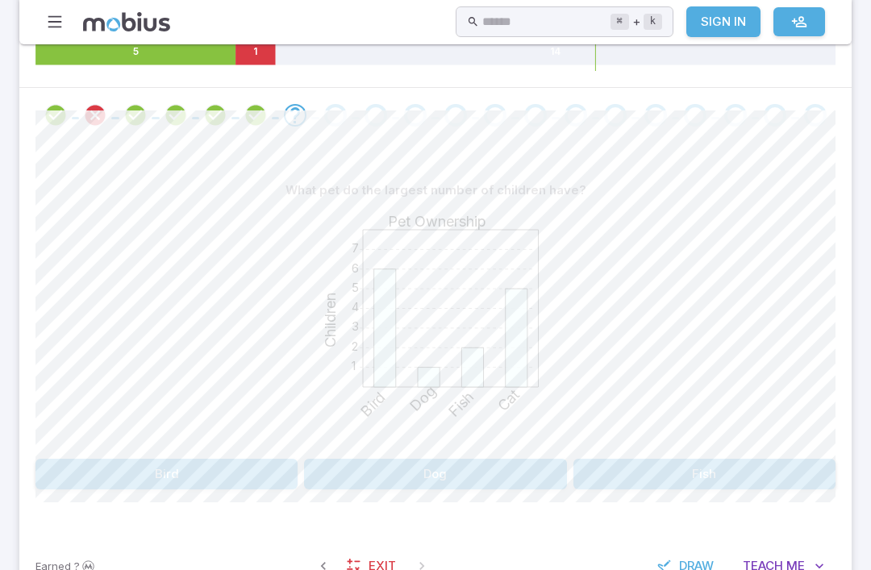
click at [712, 570] on span "Draw" at bounding box center [696, 566] width 35 height 18
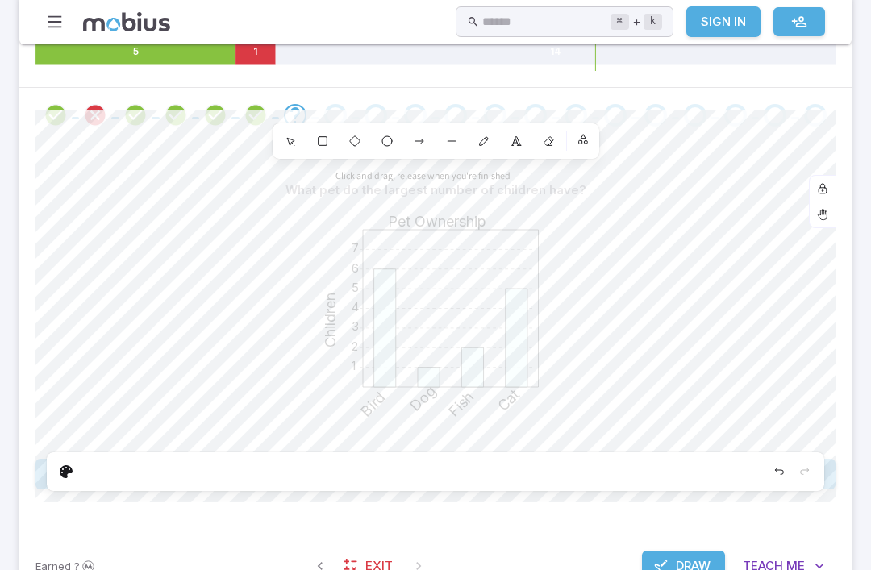
click at [697, 570] on span "Draw" at bounding box center [693, 566] width 35 height 18
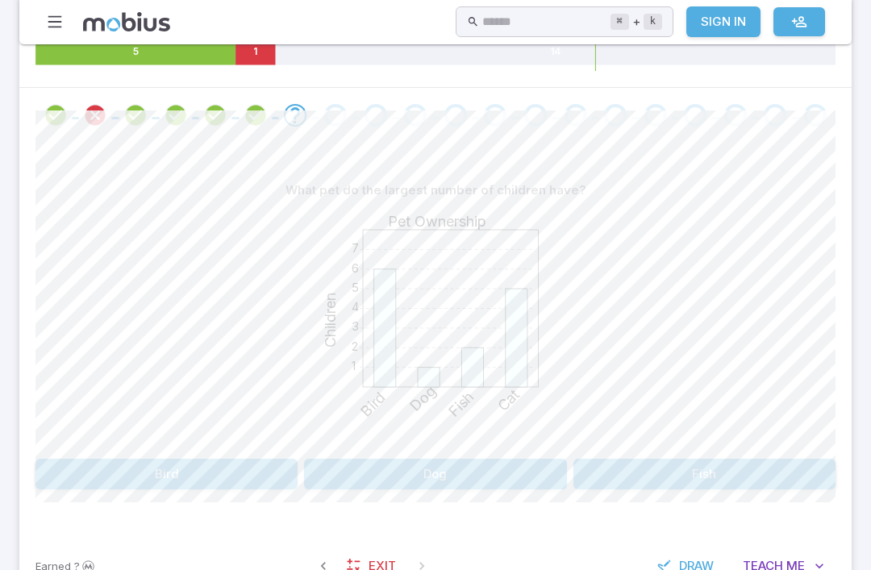
click at [707, 566] on span "Draw" at bounding box center [696, 566] width 35 height 18
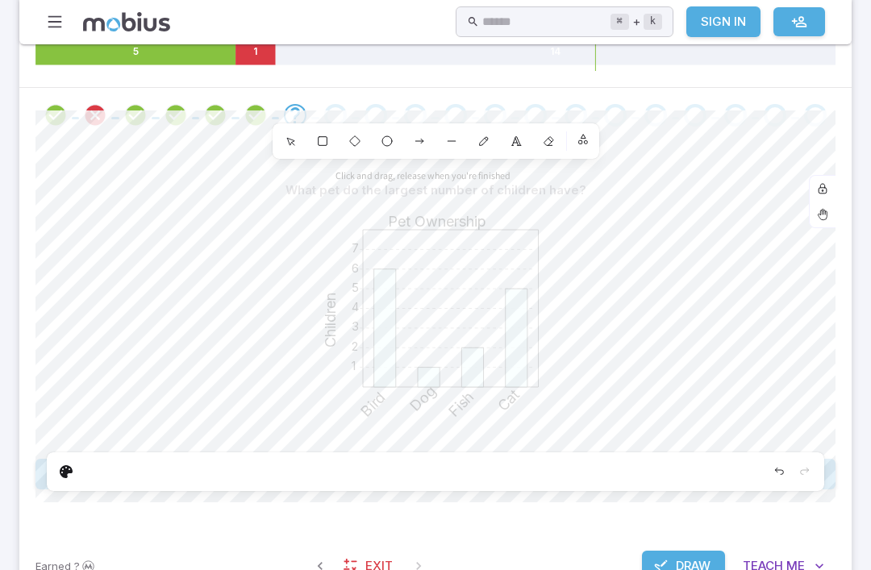
click at [707, 565] on span "Draw" at bounding box center [693, 566] width 35 height 18
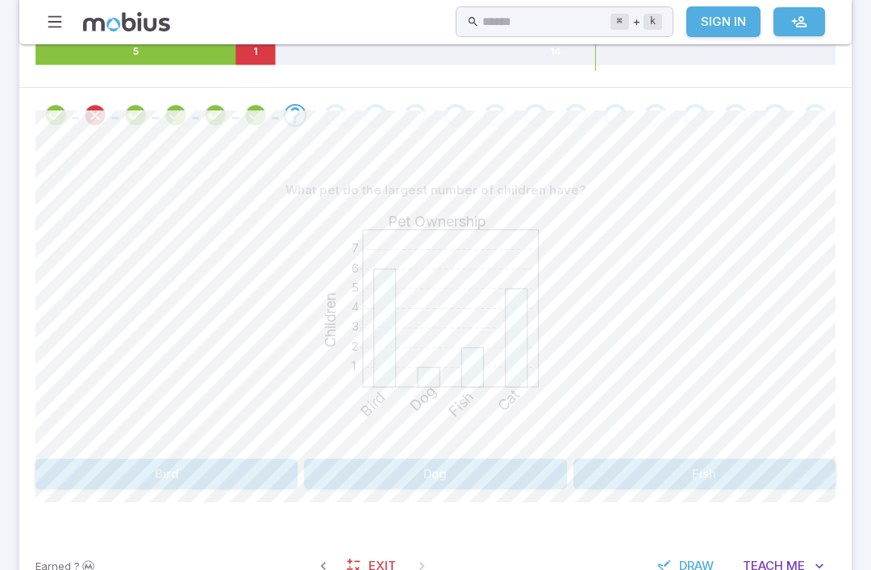
click at [672, 563] on button "Draw" at bounding box center [687, 566] width 77 height 31
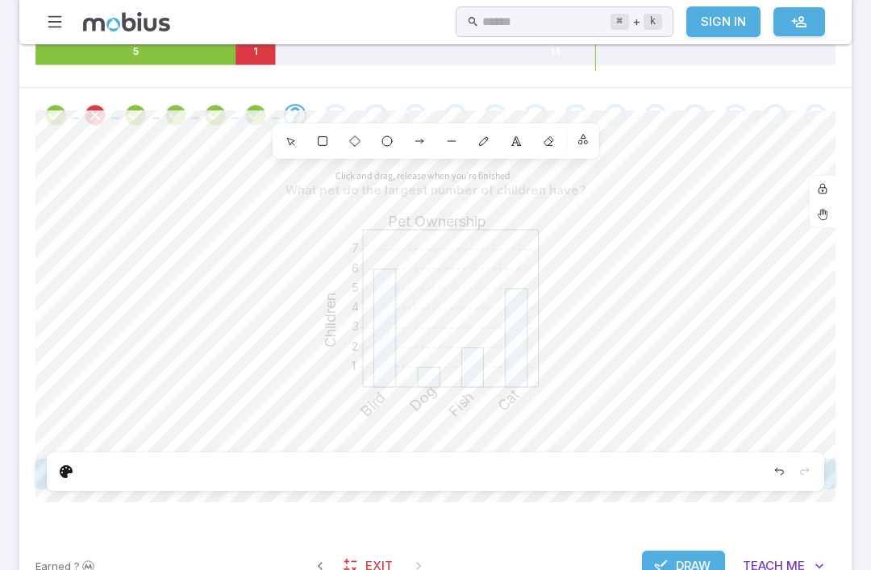
click at [586, 487] on div at bounding box center [436, 472] width 778 height 39
click at [616, 482] on div at bounding box center [436, 472] width 778 height 39
click at [57, 470] on div "Edit" at bounding box center [66, 472] width 26 height 26
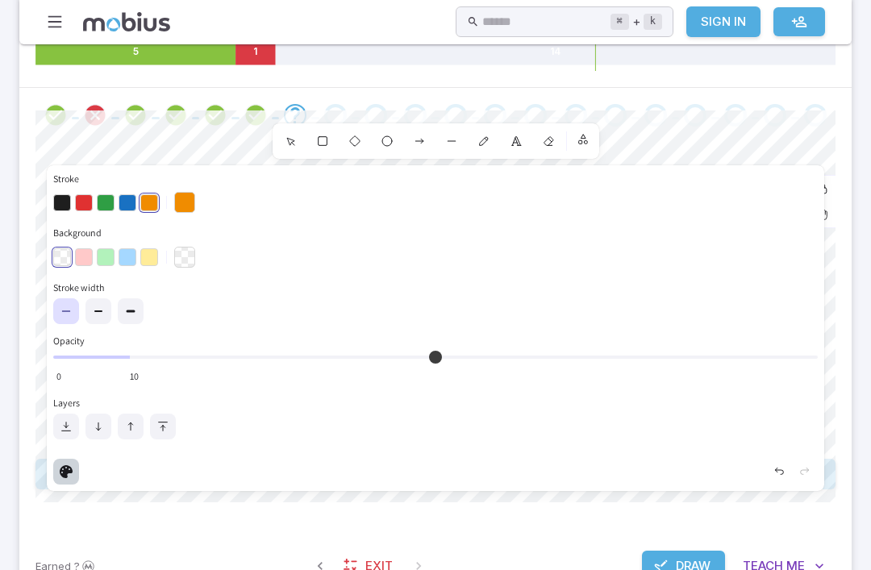
click at [94, 321] on label at bounding box center [99, 311] width 26 height 26
click at [136, 308] on icon at bounding box center [130, 311] width 13 height 13
click at [70, 200] on button "button" at bounding box center [62, 203] width 18 height 18
click at [849, 241] on div "What pet do the largest number of children have? 1 2 3 4 5 6 7 Pet Ownership Ch…" at bounding box center [435, 339] width 833 height 392
click at [579, 557] on div "Earned ? Exit Draw Teach Me" at bounding box center [435, 566] width 833 height 63
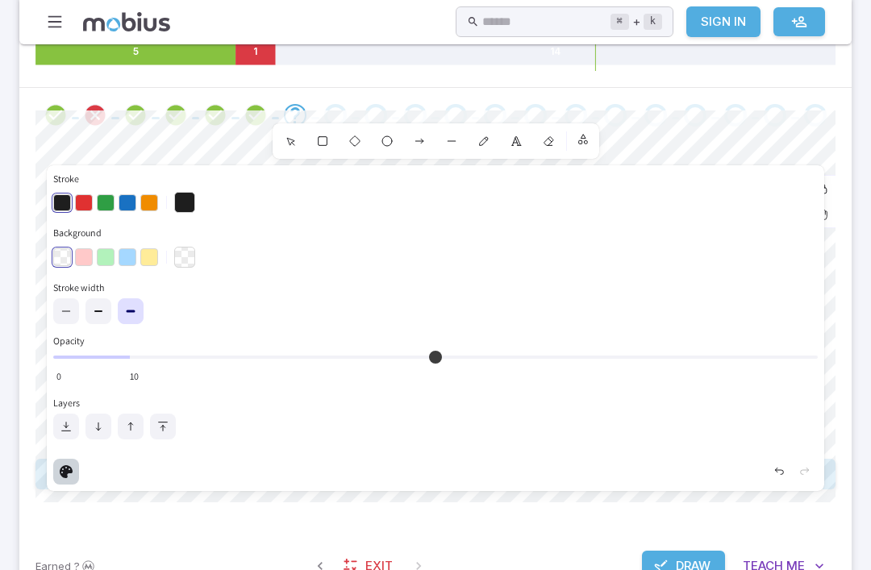
click at [508, 569] on div "Earned ? Exit Draw Teach Me" at bounding box center [435, 566] width 833 height 63
click at [525, 568] on div "Earned ? Exit Draw Teach Me" at bounding box center [435, 566] width 833 height 63
click at [547, 548] on div "Earned ? Exit Draw Teach Me" at bounding box center [435, 566] width 833 height 63
click at [554, 524] on div "What pet do the largest number of children have? 1 2 3 4 5 6 7 Pet Ownership Ch…" at bounding box center [435, 339] width 800 height 392
click at [96, 312] on icon at bounding box center [98, 311] width 13 height 13
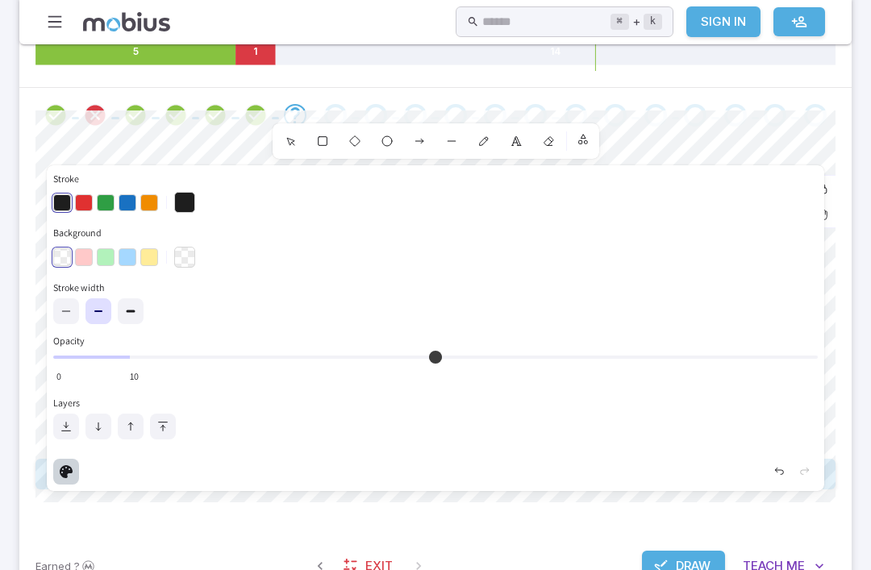
click at [68, 315] on icon at bounding box center [66, 311] width 13 height 13
click at [70, 482] on div "Edit" at bounding box center [66, 472] width 26 height 26
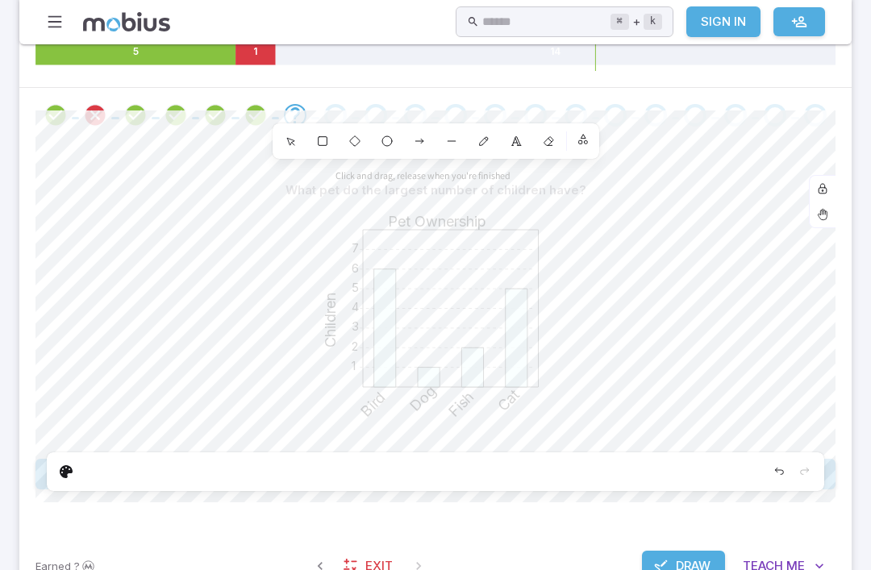
click at [199, 462] on div at bounding box center [436, 472] width 778 height 39
click at [665, 570] on button "Draw" at bounding box center [683, 566] width 83 height 31
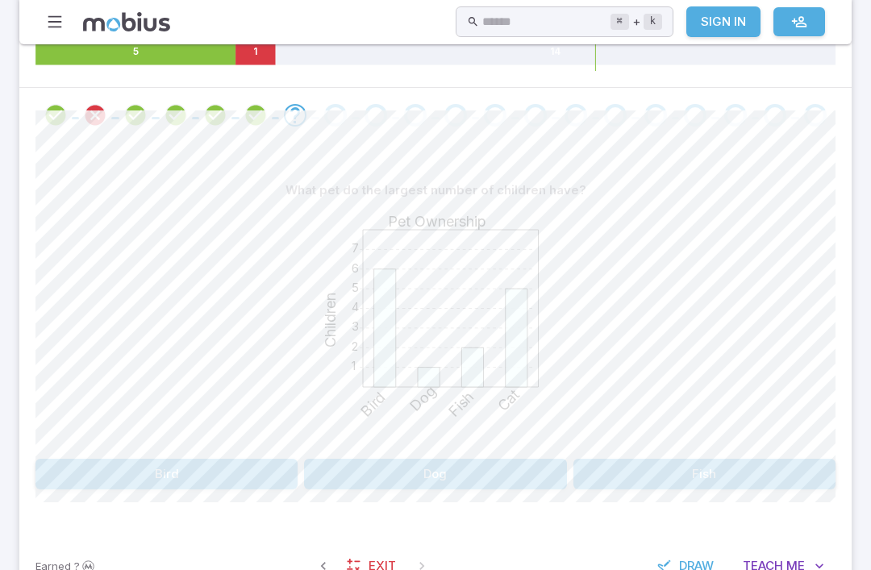
click at [697, 561] on span "Draw" at bounding box center [696, 566] width 35 height 18
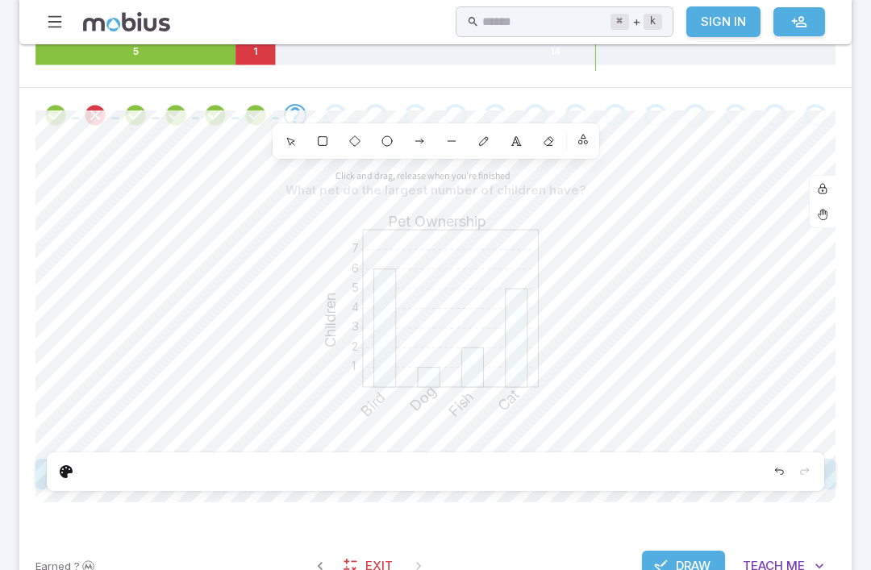
click at [77, 476] on div "Edit" at bounding box center [66, 472] width 26 height 26
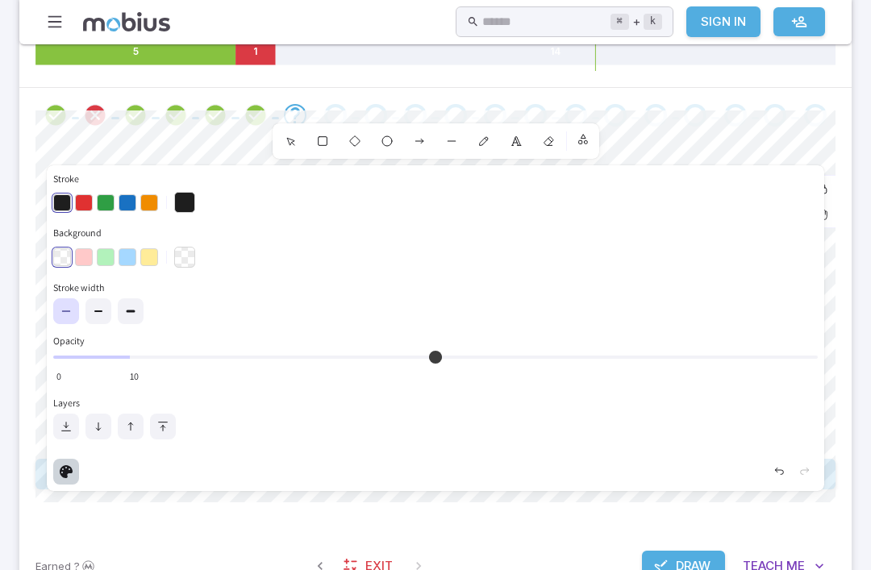
click at [170, 260] on div at bounding box center [124, 257] width 142 height 27
click at [170, 248] on div at bounding box center [124, 257] width 142 height 27
click at [123, 372] on div "10 0" at bounding box center [435, 365] width 765 height 35
click at [123, 359] on input "Opacity 10 0" at bounding box center [435, 357] width 765 height 3
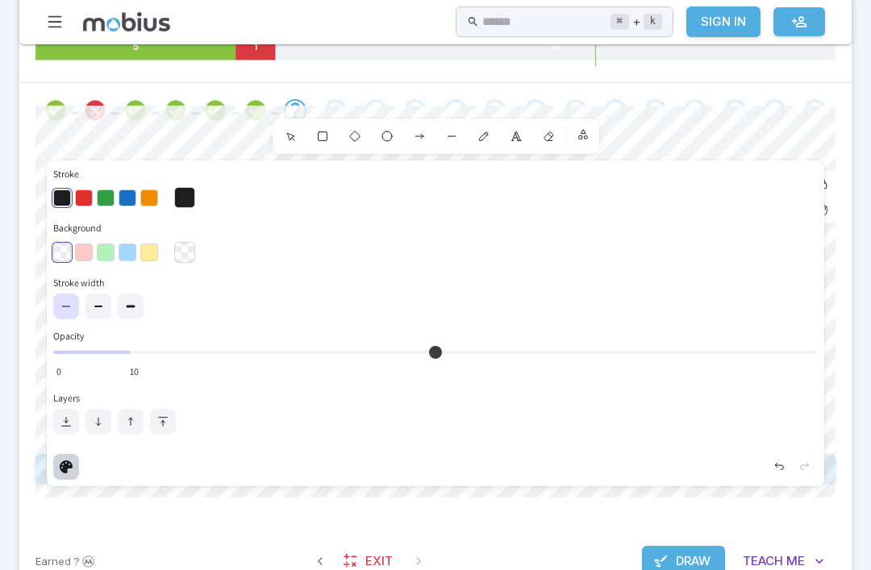
scroll to position [310, 0]
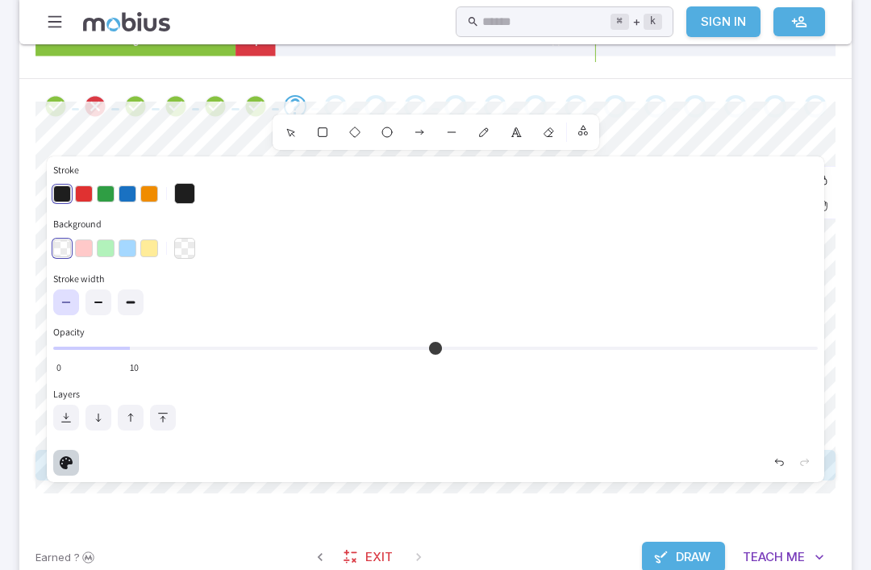
type input "*"
click at [60, 350] on input "Opacity 10 0" at bounding box center [435, 348] width 765 height 3
click at [562, 556] on div "Earned ? Exit Draw Teach Me" at bounding box center [435, 557] width 833 height 63
click at [676, 559] on span "Draw" at bounding box center [693, 558] width 35 height 18
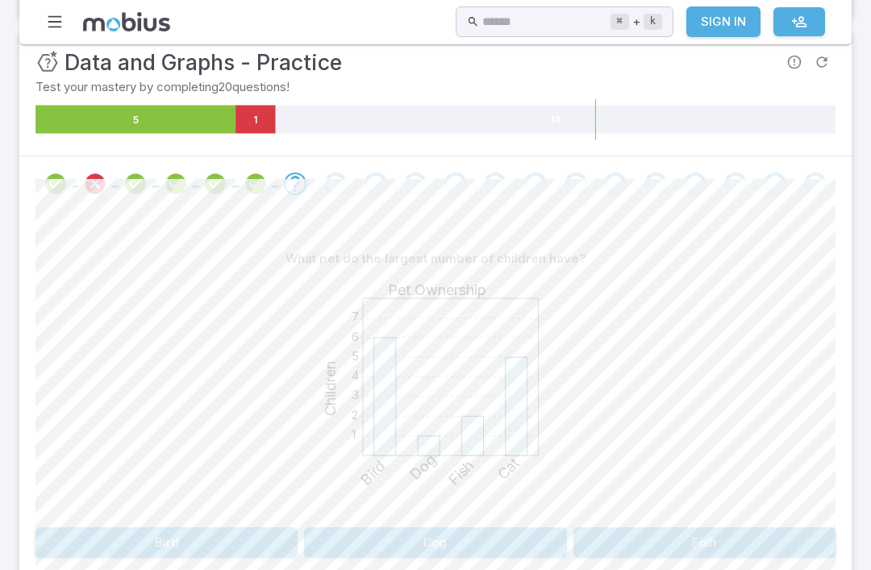
scroll to position [232, 0]
click at [182, 528] on button "Bird" at bounding box center [166, 543] width 262 height 31
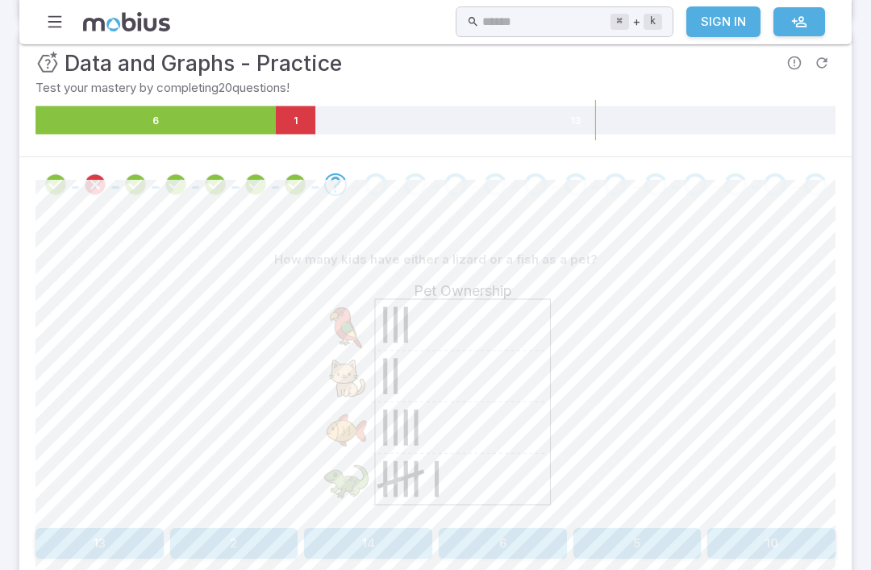
click at [825, 475] on div "Pet Ownership" at bounding box center [435, 398] width 800 height 247
click at [213, 528] on button "2" at bounding box center [234, 543] width 128 height 31
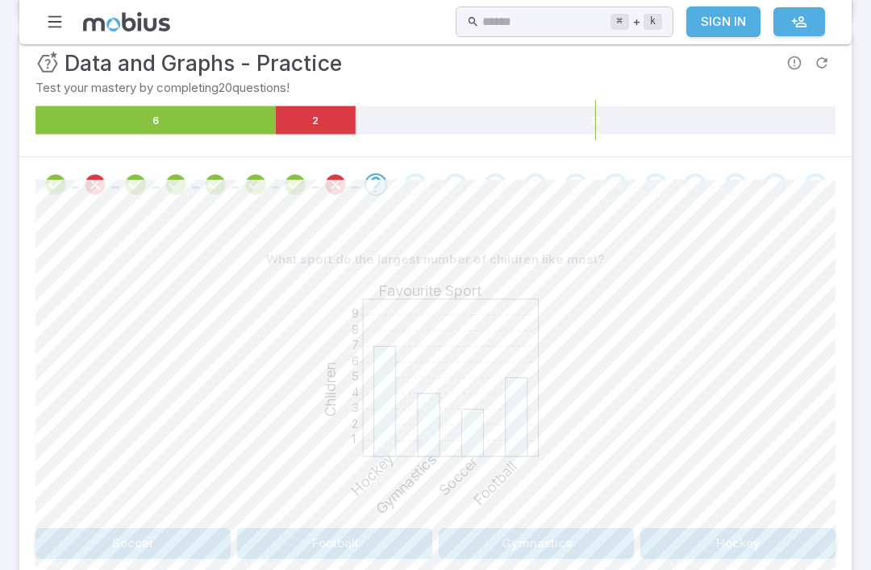
click at [328, 110] on icon at bounding box center [316, 120] width 80 height 28
click at [342, 195] on div "Review your answer" at bounding box center [335, 184] width 23 height 23
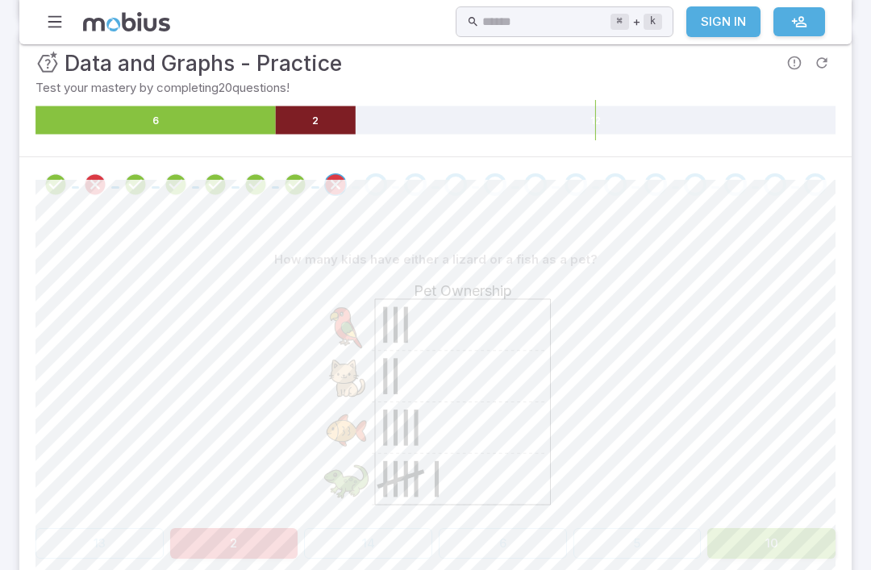
click at [787, 557] on button "10" at bounding box center [771, 543] width 128 height 31
click at [795, 564] on div "How many kids have either a lizard or a fish as a pet? Pet Ownership 13 2 14 6 …" at bounding box center [435, 408] width 800 height 392
click at [829, 556] on button "10" at bounding box center [771, 543] width 128 height 31
click at [382, 194] on span at bounding box center [376, 184] width 23 height 23
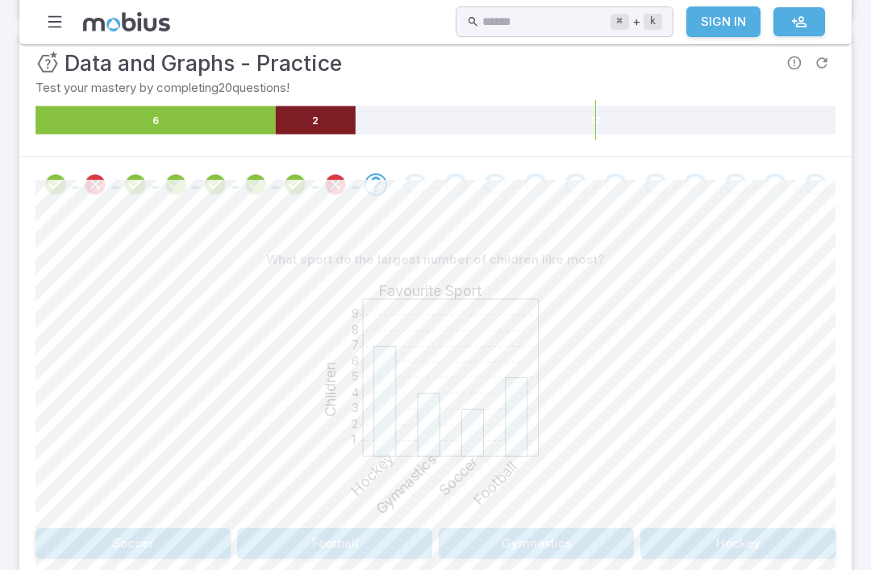
click at [740, 544] on button "Hockey" at bounding box center [738, 543] width 195 height 31
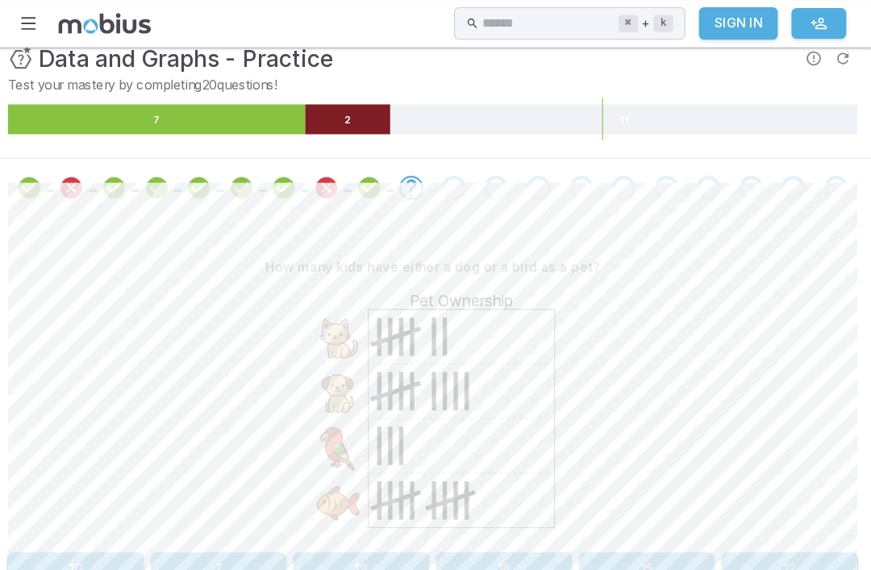
scroll to position [243, 0]
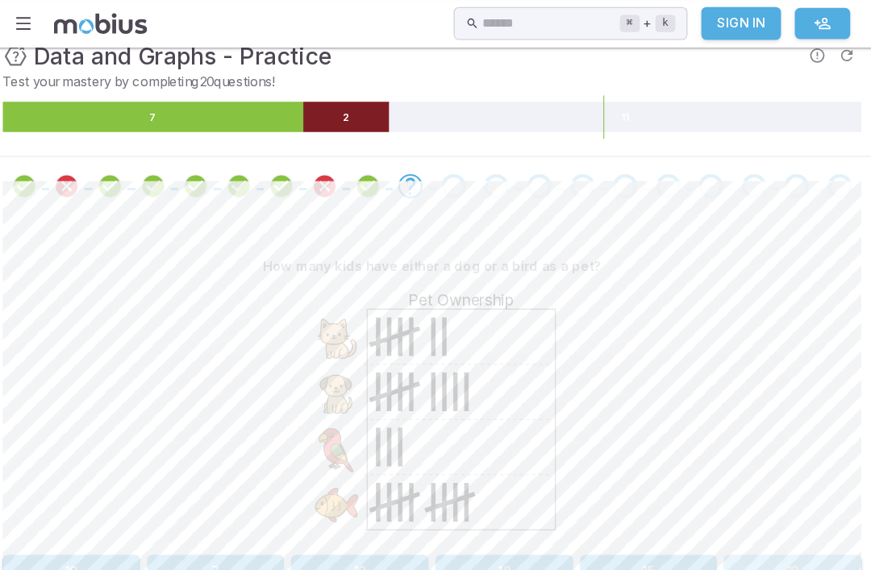
click at [759, 527] on button "12" at bounding box center [771, 532] width 128 height 31
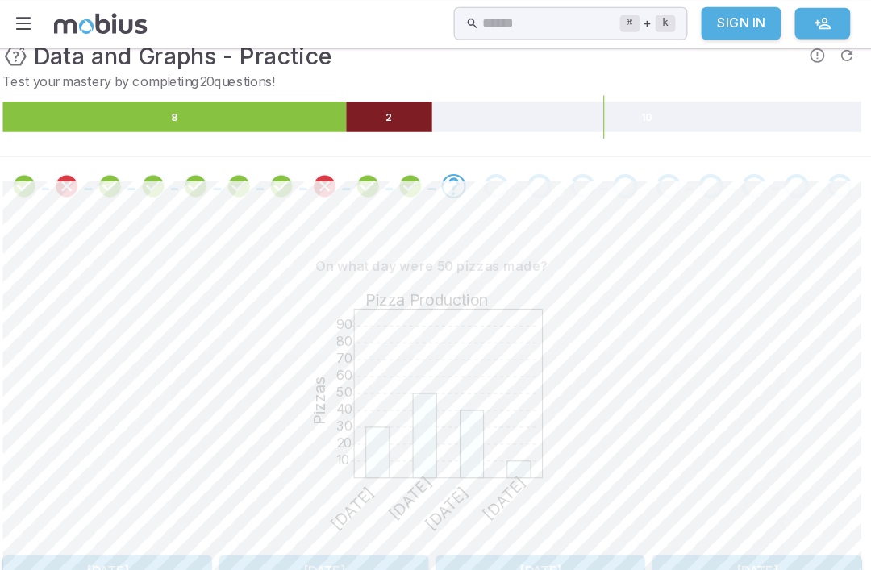
click at [765, 520] on button "[DATE]" at bounding box center [738, 532] width 195 height 31
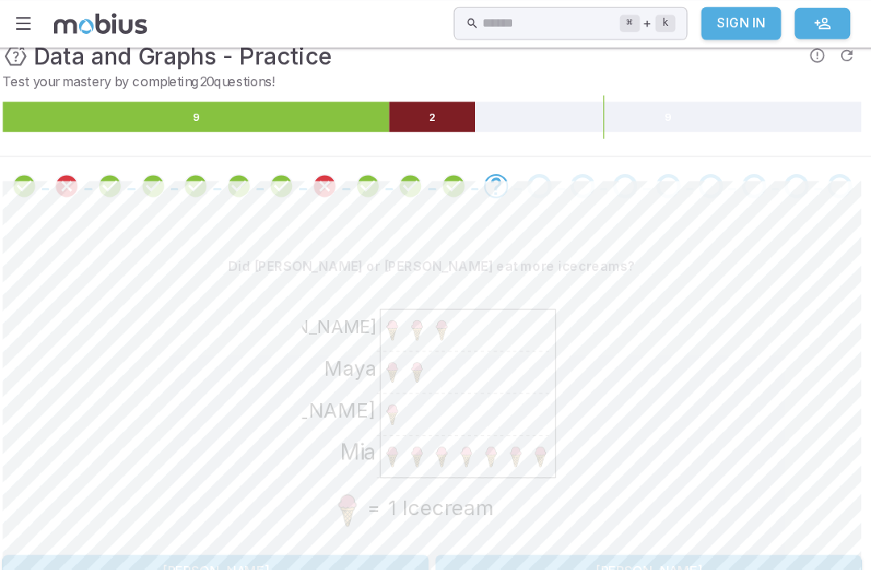
click at [218, 511] on div "Did [PERSON_NAME] or [PERSON_NAME] eat more icecreams? Mia [PERSON_NAME] [PERSO…" at bounding box center [435, 390] width 800 height 315
click at [93, 452] on div "Mia [PERSON_NAME] [PERSON_NAME] = 1 Icecream" at bounding box center [435, 387] width 800 height 247
click at [151, 525] on button "[PERSON_NAME]" at bounding box center [233, 532] width 397 height 31
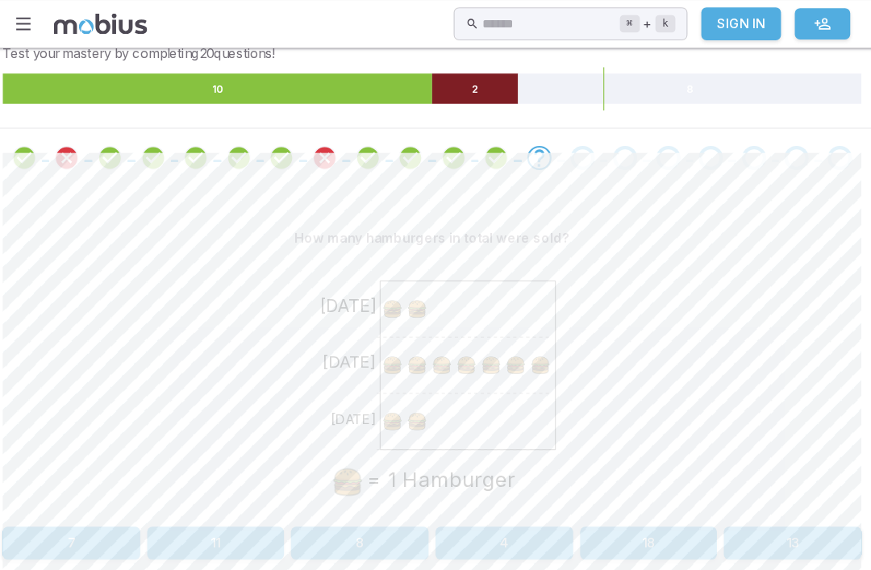
scroll to position [269, 0]
click at [189, 512] on button "11" at bounding box center [234, 506] width 128 height 31
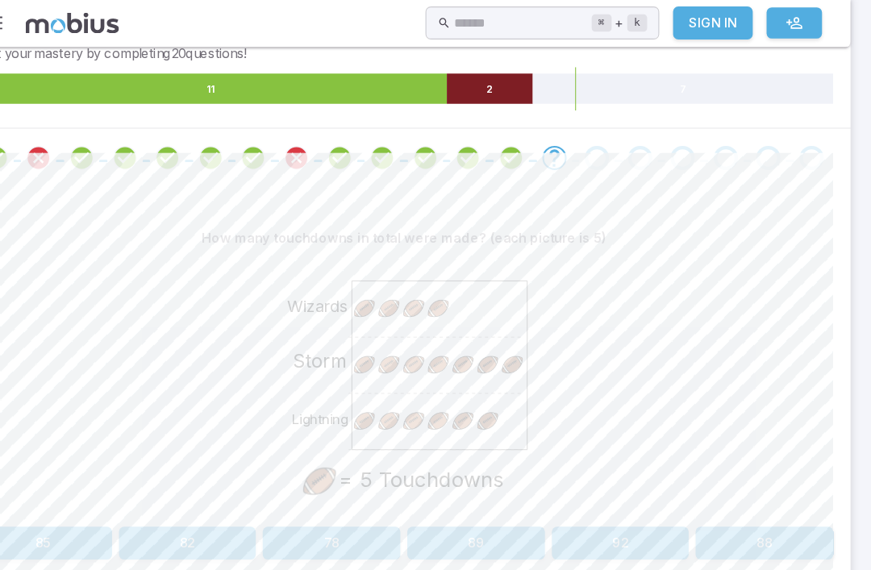
click at [663, 322] on div "Lightning Storm Wizards = 5 Touchdowns" at bounding box center [435, 361] width 800 height 247
click at [44, 505] on button "85" at bounding box center [99, 506] width 128 height 31
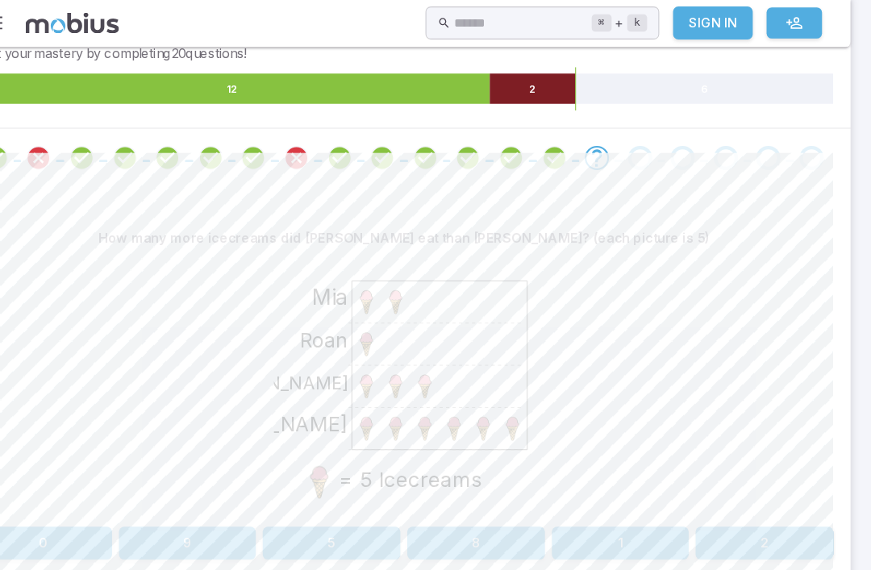
click at [310, 504] on button "5" at bounding box center [368, 506] width 128 height 31
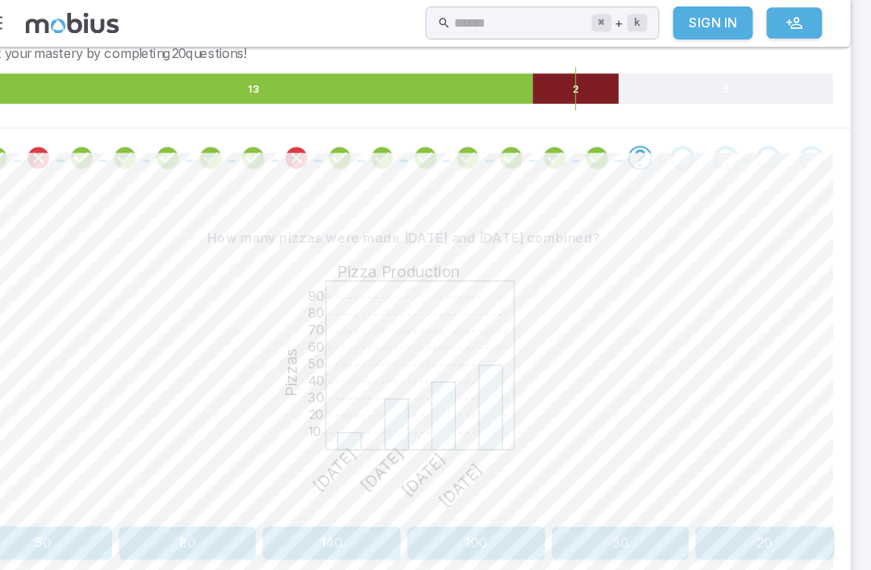
click at [206, 506] on button "80" at bounding box center [234, 506] width 128 height 31
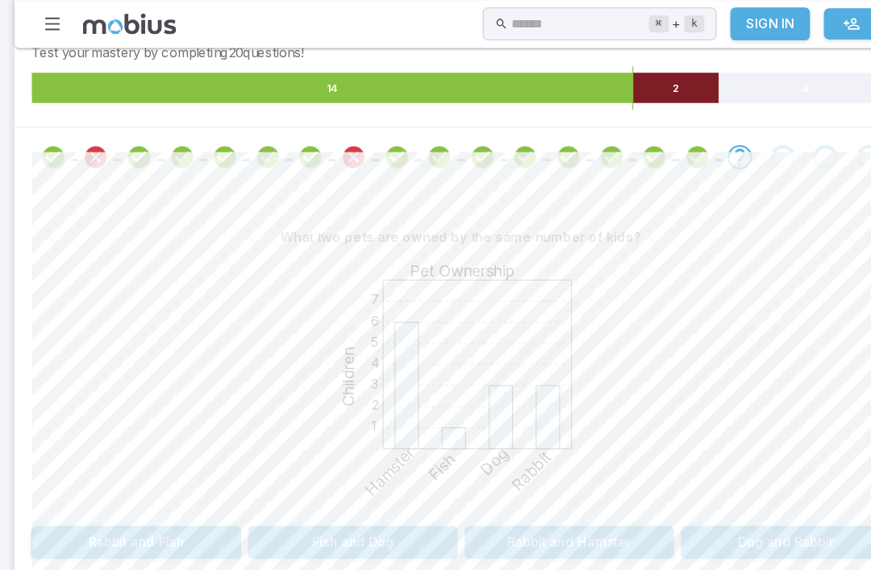
scroll to position [269, 0]
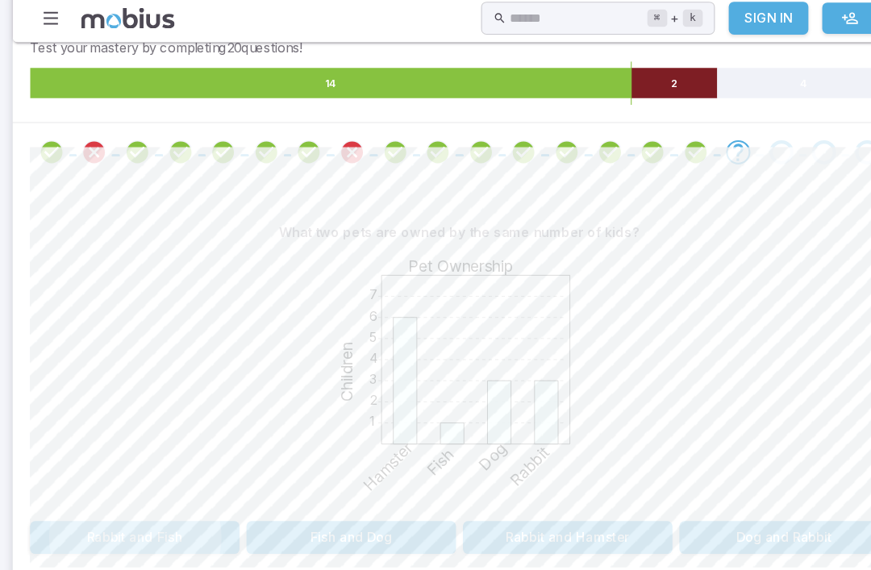
click at [126, 498] on button "Rabbit and Fish" at bounding box center [132, 505] width 195 height 31
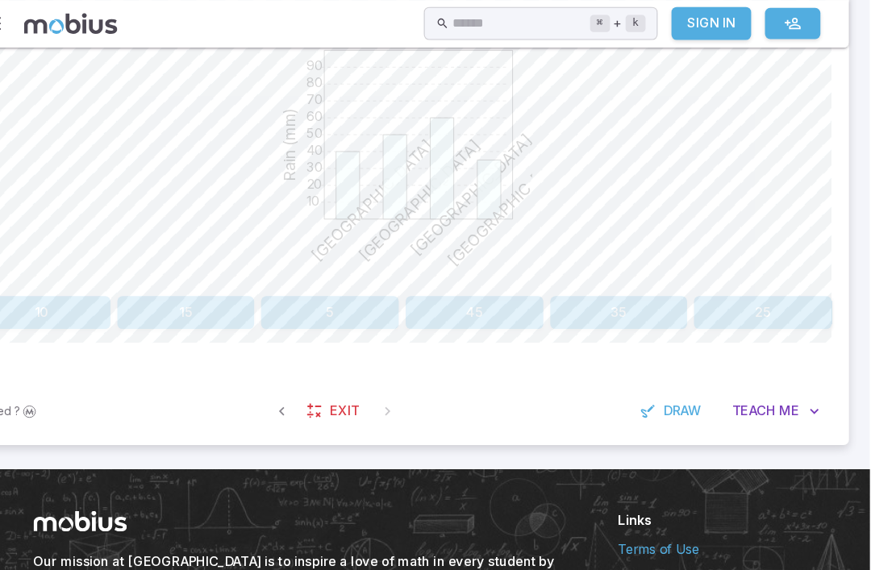
scroll to position [483, 0]
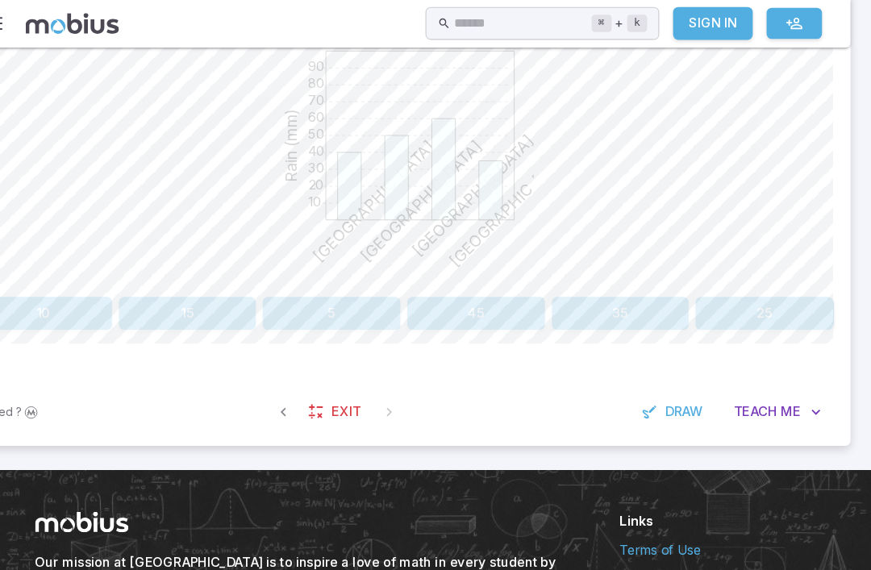
click at [758, 394] on button "Teach Me" at bounding box center [784, 384] width 104 height 31
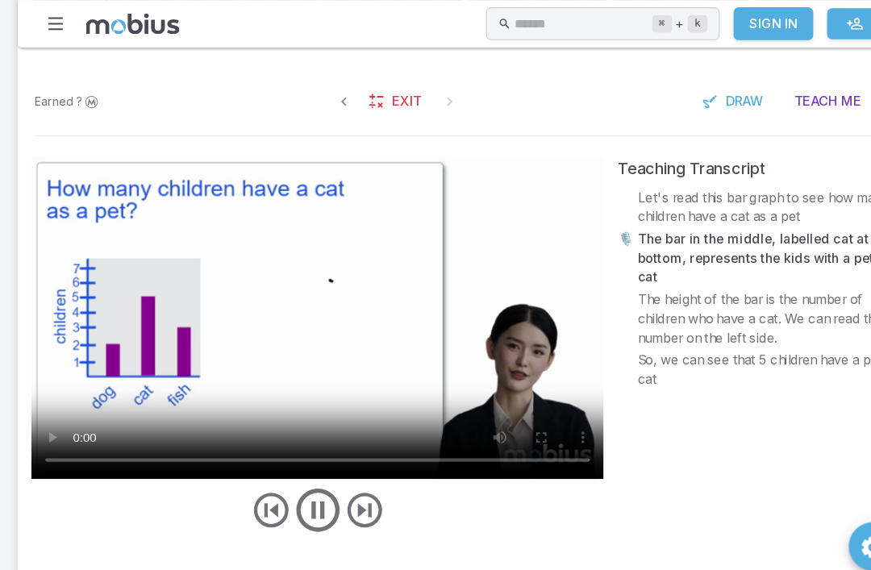
scroll to position [773, 0]
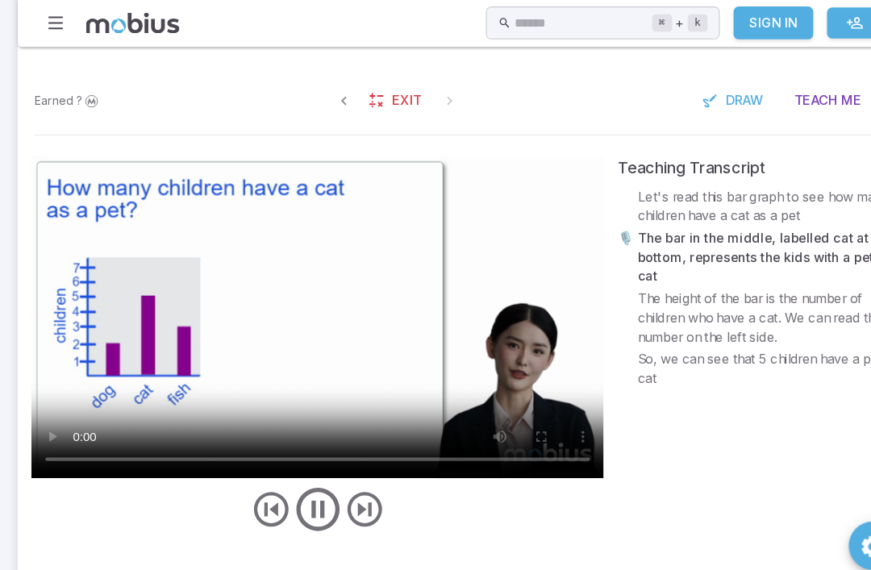
click at [454, 380] on video at bounding box center [298, 296] width 533 height 300
click at [282, 282] on video at bounding box center [298, 296] width 533 height 300
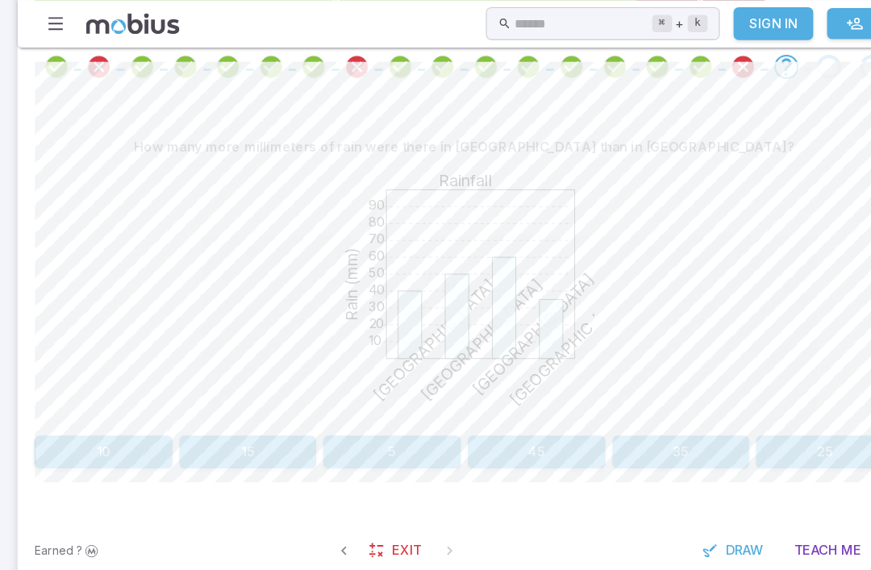
scroll to position [353, 0]
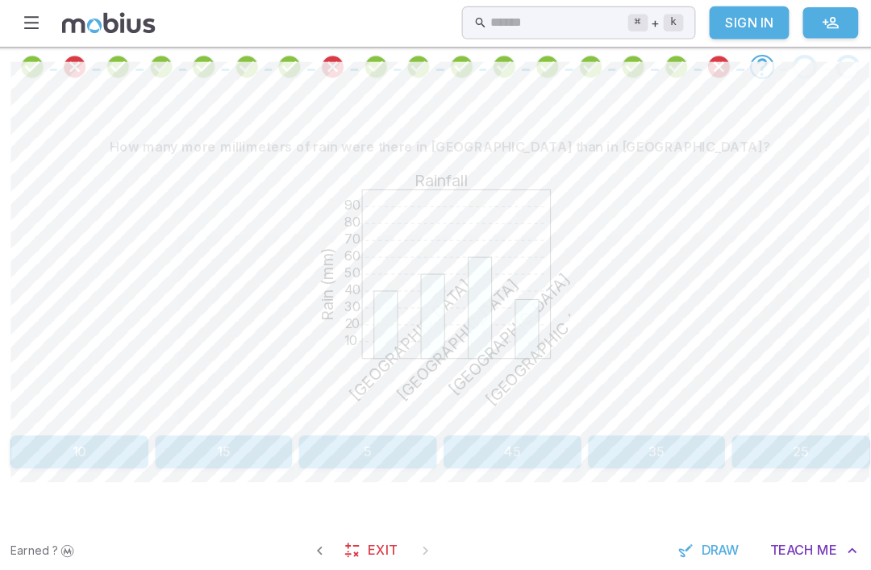
click at [639, 412] on button "35" at bounding box center [638, 422] width 128 height 31
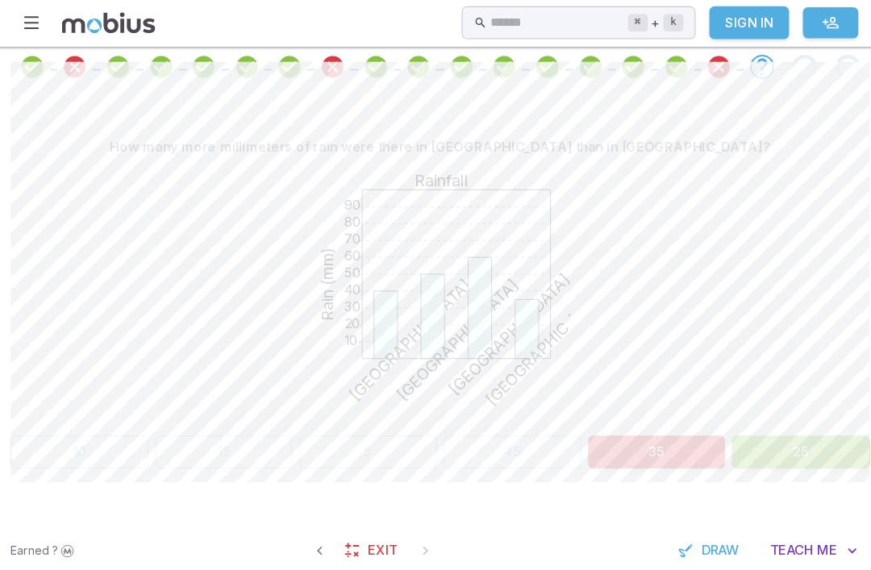
click at [745, 432] on button "25" at bounding box center [771, 422] width 128 height 31
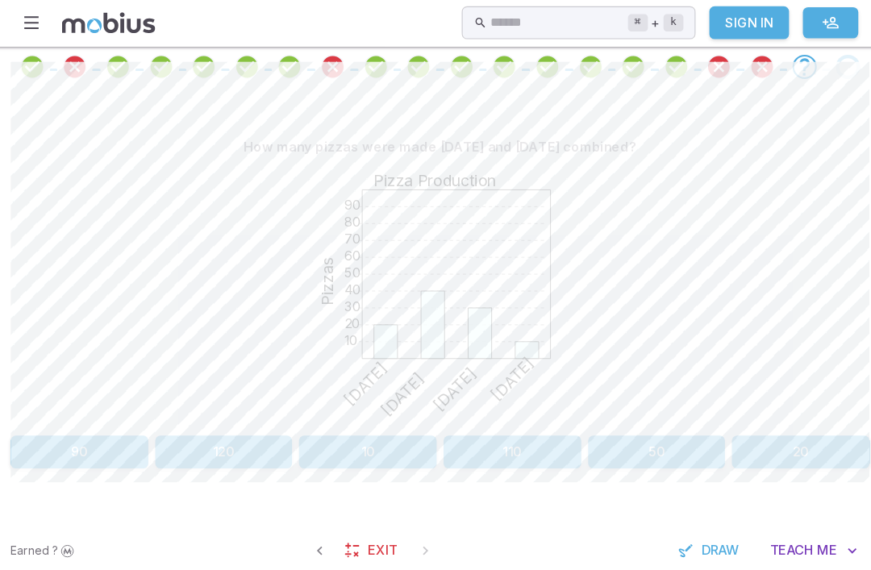
click at [626, 424] on button "50" at bounding box center [638, 422] width 128 height 31
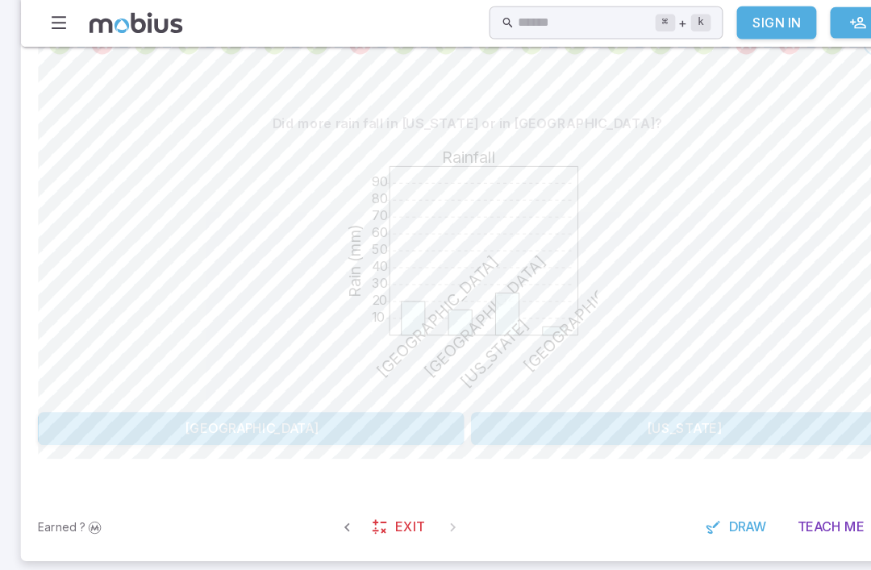
scroll to position [376, 0]
click at [629, 438] on div "Did more rain fall in [US_STATE] or in [GEOGRAPHIC_DATA]? 10 20 30 40 50 60 70 …" at bounding box center [435, 264] width 800 height 392
click at [693, 391] on button "[US_STATE]" at bounding box center [637, 399] width 397 height 31
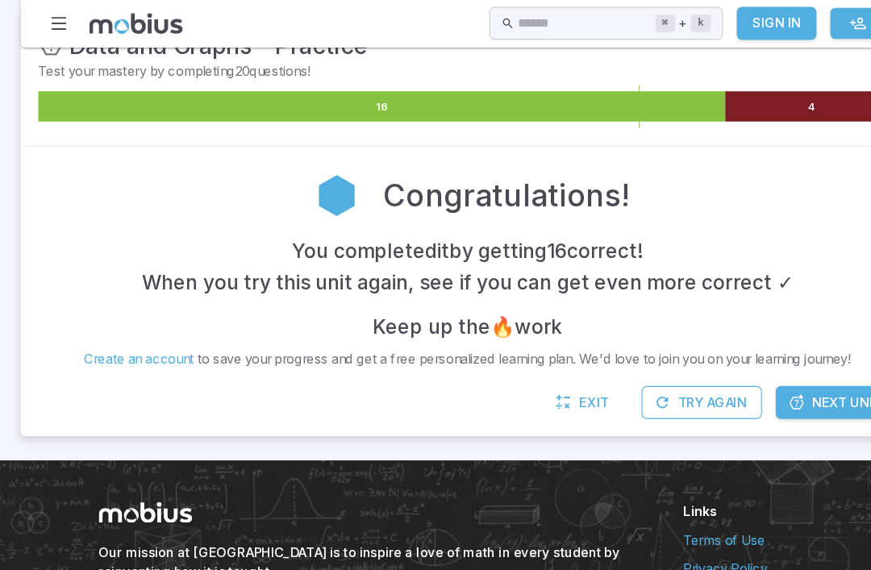
scroll to position [242, 0]
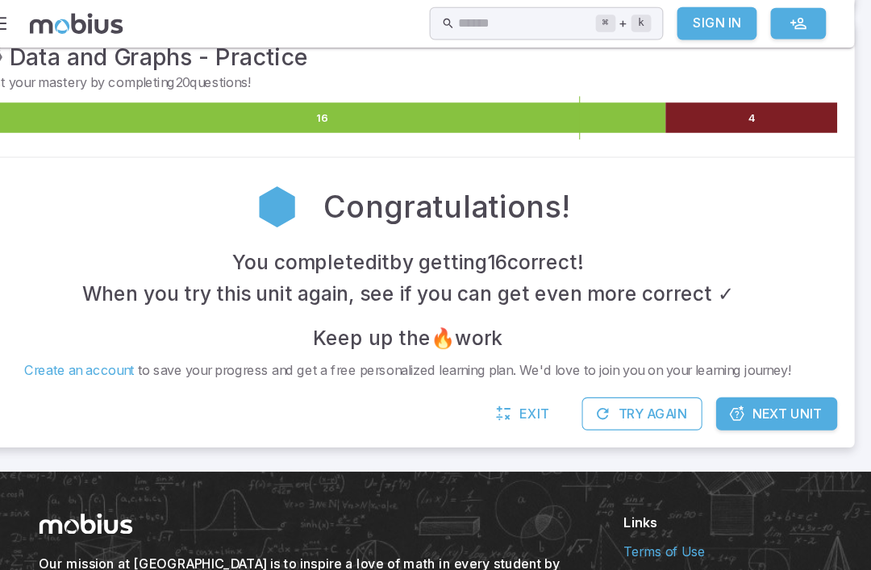
click at [757, 386] on span "Next Unit" at bounding box center [789, 386] width 65 height 18
